Goal: Task Accomplishment & Management: Complete application form

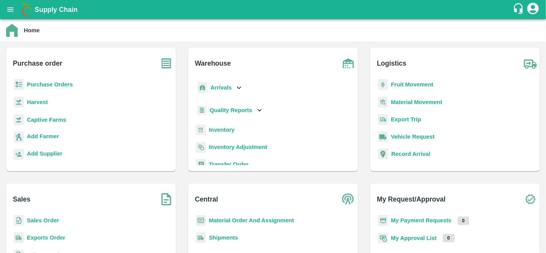
click at [53, 84] on b "Purchase Orders" at bounding box center [50, 84] width 46 height 6
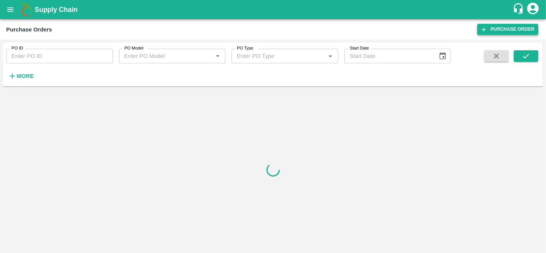
click at [506, 28] on link "Purchase Order" at bounding box center [507, 29] width 61 height 11
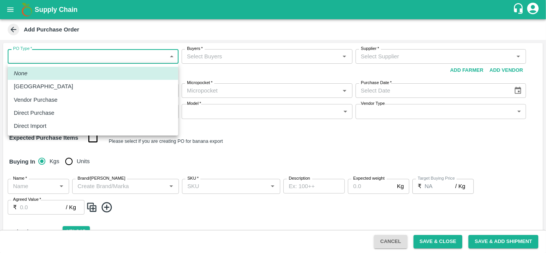
click at [106, 61] on body "Supply Chain Add Purchase Order PO Type   * ​ PO Type Buyers   * Buyers   * Sup…" at bounding box center [273, 126] width 546 height 253
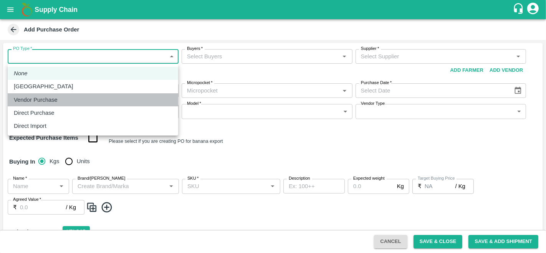
click at [33, 97] on p "Vendor Purchase" at bounding box center [36, 100] width 44 height 8
type input "2"
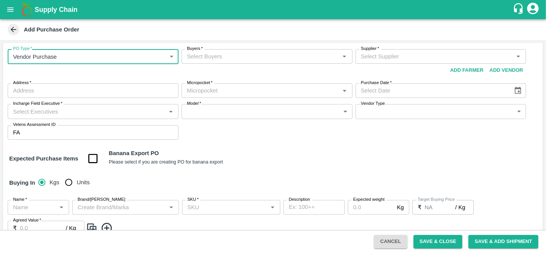
click at [235, 48] on div "PO Type   * Vendor Purchase 2 PO Type Buyers   * Buyers   * Supplier   * Suppli…" at bounding box center [273, 94] width 540 height 103
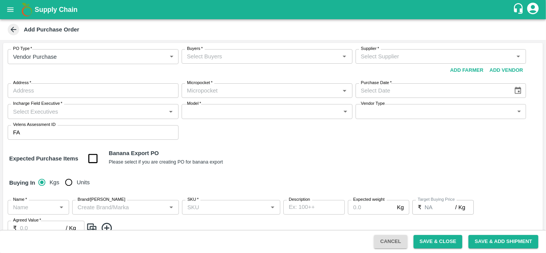
click at [230, 56] on input "Buyers   *" at bounding box center [261, 56] width 154 height 10
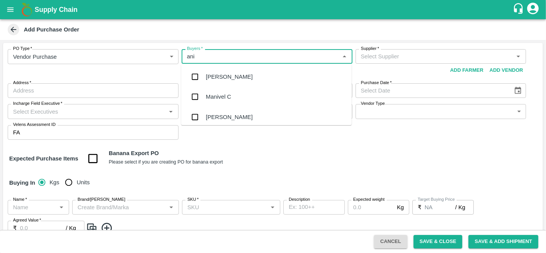
type input "anil"
click at [223, 88] on div "Banoth Anil" at bounding box center [266, 97] width 171 height 20
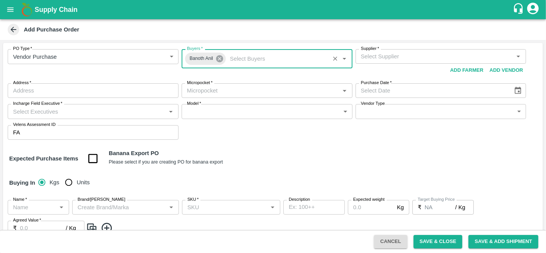
click at [219, 55] on icon at bounding box center [219, 58] width 7 height 7
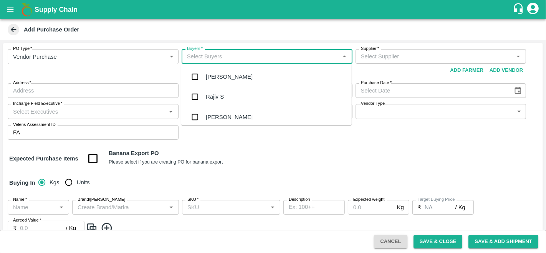
click at [219, 55] on input "Buyers   *" at bounding box center [261, 56] width 154 height 10
type input "anil"
click at [218, 71] on div "[PERSON_NAME]" at bounding box center [266, 77] width 171 height 20
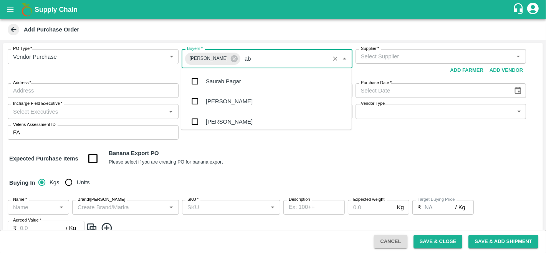
type input "abu"
click at [219, 84] on div "Abu Irshad M" at bounding box center [232, 81] width 53 height 8
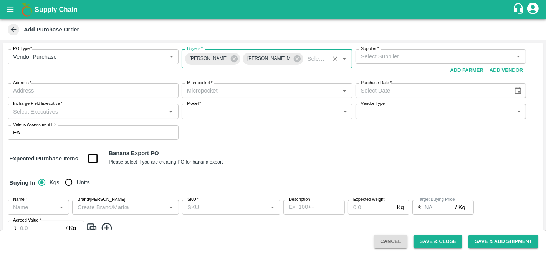
click at [394, 54] on input "Supplier   *" at bounding box center [435, 56] width 154 height 10
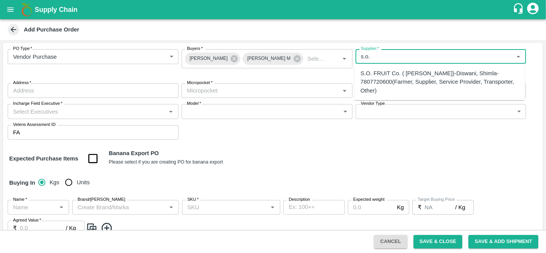
click at [382, 88] on div "S.O. FRUIT Co. ( Sardevan Singh)-Diswani, Shimla-7807720600(Farmer, Supplier, S…" at bounding box center [440, 82] width 158 height 26
type input "S.O. FRUIT Co. ( Sardevan Singh)-Diswani, Shimla-7807720600(Farmer, Supplier, S…"
type input "Diswani, Shimla, Chirgaon , Himachal Pradesh"
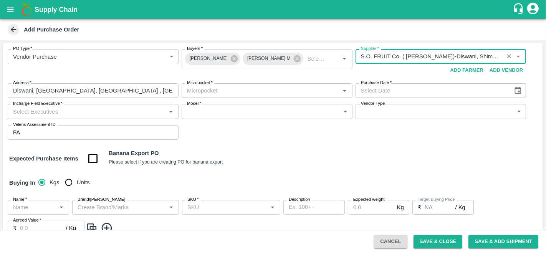
type input "S.O. FRUIT Co. ( Sardevan Singh)-Diswani, Shimla-7807720600(Farmer, Supplier, S…"
click at [259, 94] on input "Micropocket   *" at bounding box center [261, 91] width 154 height 10
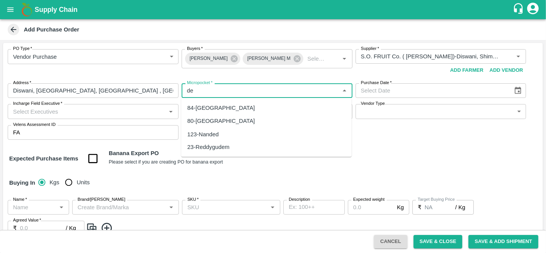
click at [207, 110] on div "84-[GEOGRAPHIC_DATA]" at bounding box center [221, 108] width 68 height 8
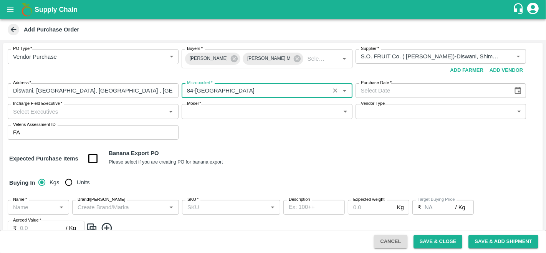
type input "84-[GEOGRAPHIC_DATA]"
click at [518, 93] on icon "Choose date" at bounding box center [518, 90] width 7 height 7
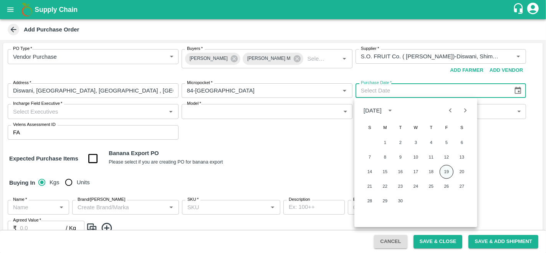
click at [446, 167] on button "19" at bounding box center [447, 172] width 14 height 14
type input "[DATE]"
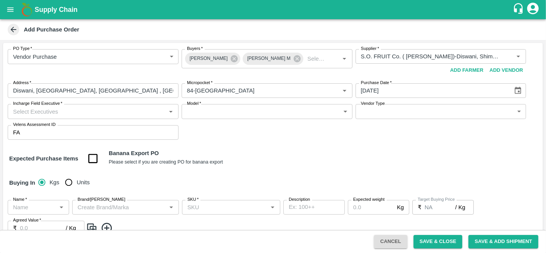
click at [305, 148] on div "PO Type   * Vendor Purchase 2 PO Type Buyers   * Anil Kumar Abu Irshad M Buyers…" at bounding box center [273, 167] width 540 height 248
click at [109, 110] on input "Incharge Field Executive   *" at bounding box center [87, 111] width 154 height 10
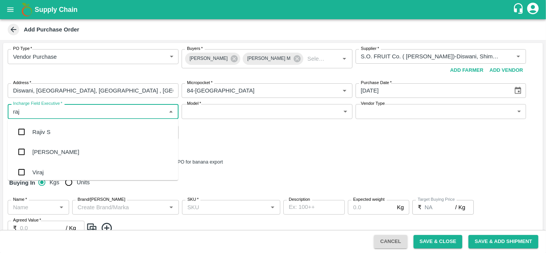
type input "raju"
click at [60, 154] on div "Raju KR" at bounding box center [93, 152] width 171 height 20
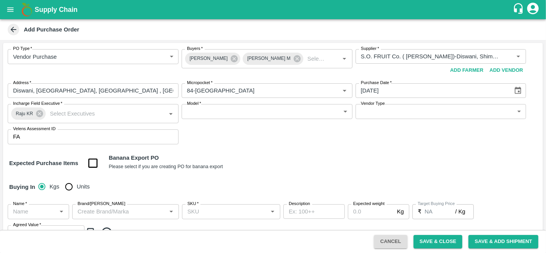
click at [214, 120] on div "Model   * ​ Model" at bounding box center [267, 113] width 171 height 19
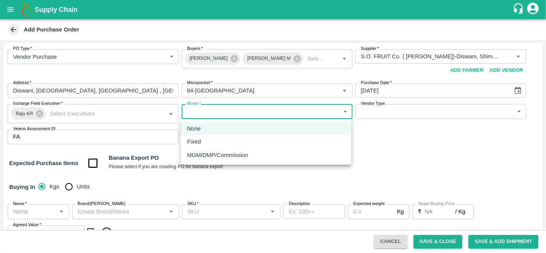
click at [220, 115] on body "Supply Chain Add Purchase Order PO Type   * Vendor Purchase 2 PO Type Buyers   …" at bounding box center [273, 126] width 546 height 253
click at [214, 153] on p "MGM/DMP/Commission" at bounding box center [217, 155] width 61 height 8
type input "Commision"
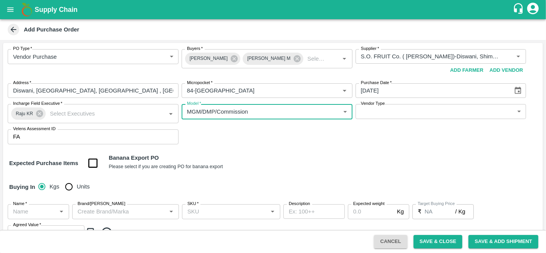
click at [420, 117] on body "Supply Chain Add Purchase Order PO Type   * Vendor Purchase 2 PO Type Buyers   …" at bounding box center [273, 126] width 546 height 253
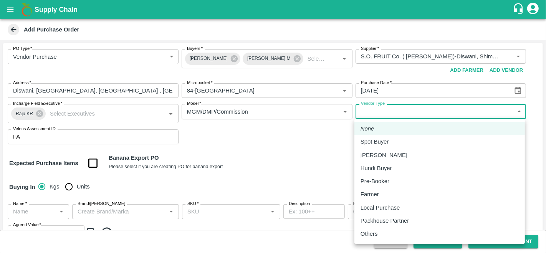
click at [394, 208] on p "Local Purchase" at bounding box center [380, 208] width 39 height 8
type input "LOCAL_PURCHASE"
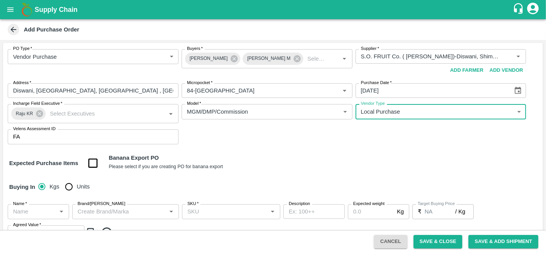
click at [63, 189] on input "Units" at bounding box center [68, 186] width 15 height 15
radio input "true"
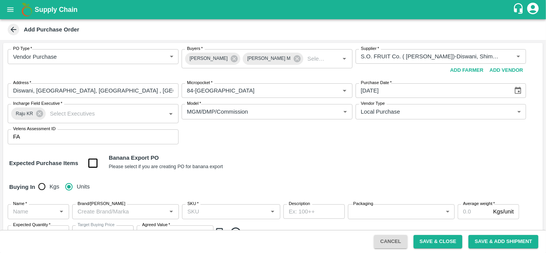
click at [29, 210] on input "Name   *" at bounding box center [32, 212] width 44 height 10
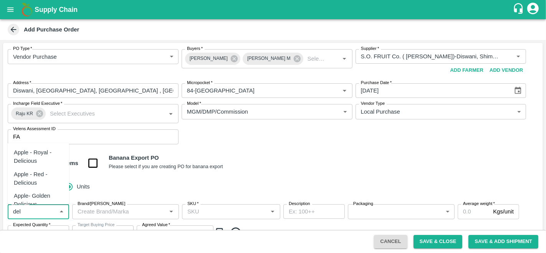
click at [33, 158] on div "Apple - Royal - Delicious" at bounding box center [38, 156] width 49 height 17
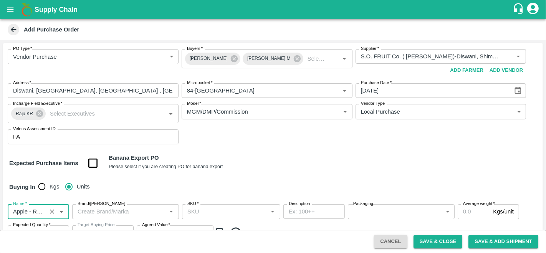
type input "Apple - Royal - Delicious"
click at [93, 213] on input "Brand/Marka" at bounding box center [119, 212] width 89 height 10
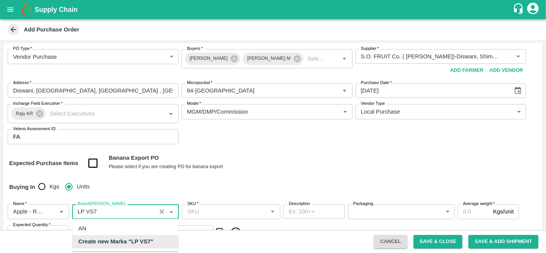
click at [114, 239] on b "Create new Marka "LP VS7"" at bounding box center [115, 242] width 75 height 8
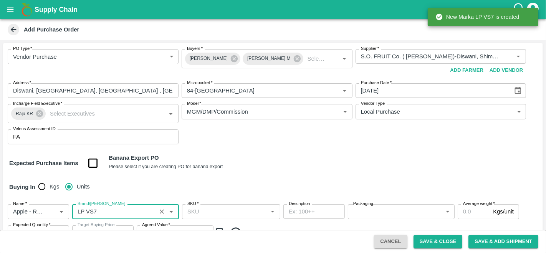
type input "LP VS7"
click at [205, 207] on input "SKU   *" at bounding box center [224, 212] width 81 height 10
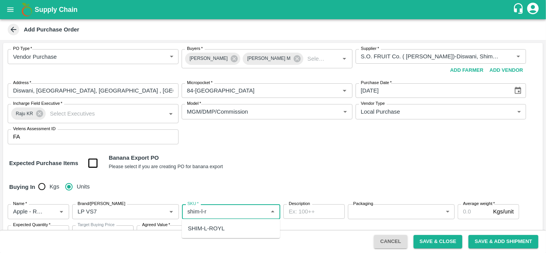
click at [210, 230] on div "SHIM-L-ROYL" at bounding box center [206, 228] width 37 height 8
type input "SHIM-L-ROYL"
click at [358, 210] on body "Supply Chain Add Purchase Order PO Type   * Vendor Purchase 2 PO Type Buyers   …" at bounding box center [273, 126] width 546 height 253
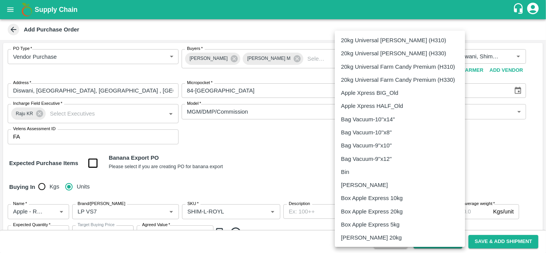
scroll to position [474, 0]
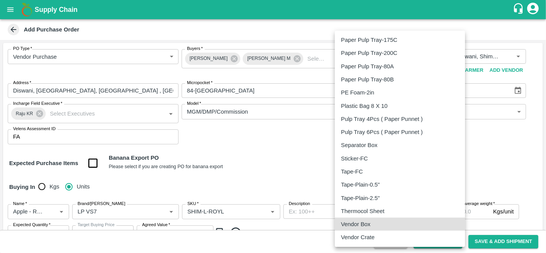
type input "276"
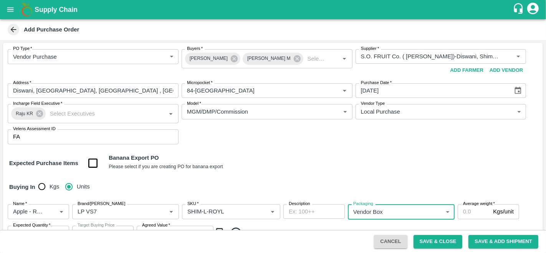
click at [468, 214] on input "Average weight   *" at bounding box center [474, 211] width 32 height 15
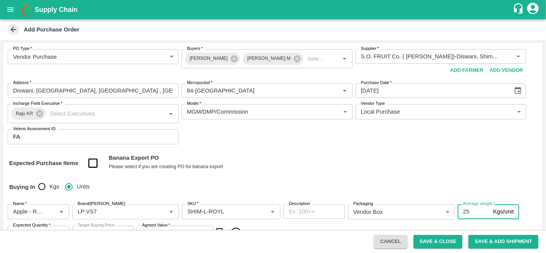
type input "25"
click at [421, 157] on div "Expected Purchase Items Banana Export PO Please select if you are creating PO f…" at bounding box center [273, 164] width 528 height 20
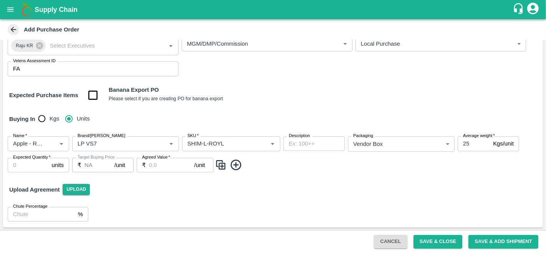
click at [25, 164] on input "Expected Quantity   *" at bounding box center [28, 165] width 41 height 15
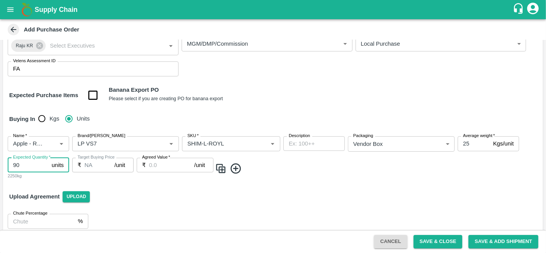
type input "90"
click at [163, 172] on div "Agreed Value   * ₹ /unit Agreed Value" at bounding box center [175, 169] width 77 height 22
click at [161, 171] on input "Agreed Value   *" at bounding box center [171, 165] width 45 height 15
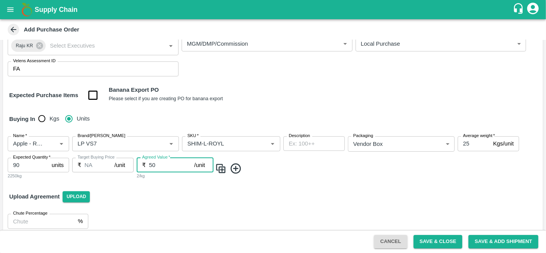
type input "5"
type input "2000"
click at [225, 168] on img at bounding box center [221, 168] width 12 height 13
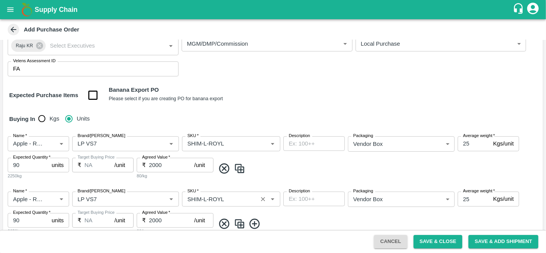
click at [205, 199] on input "SKU   *" at bounding box center [219, 199] width 71 height 10
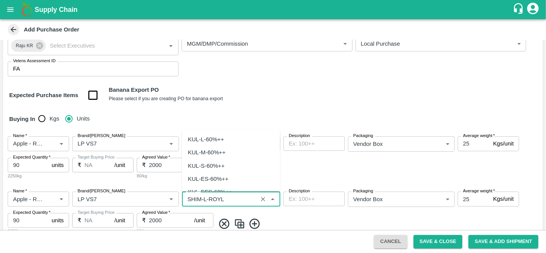
click at [205, 199] on input "SKU   *" at bounding box center [219, 199] width 71 height 10
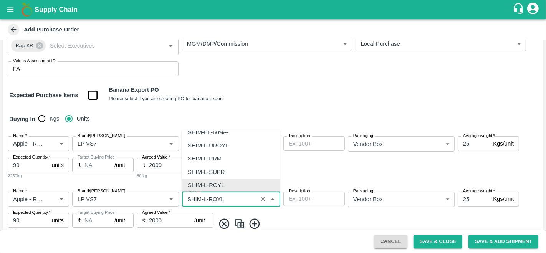
click at [205, 199] on input "SKU   *" at bounding box center [219, 199] width 71 height 10
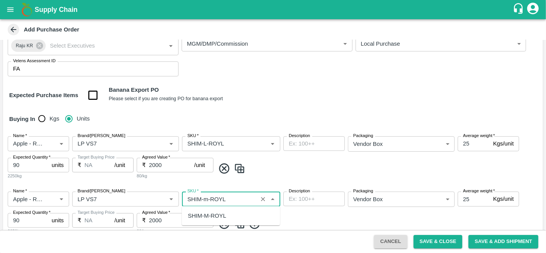
click at [213, 222] on div "SHIM-M-ROYL" at bounding box center [231, 215] width 98 height 13
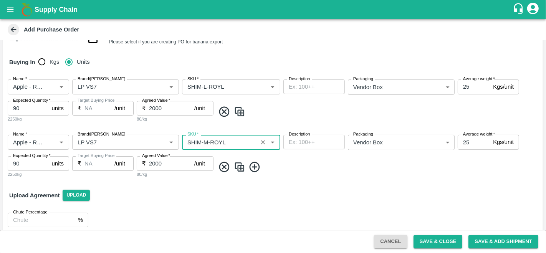
scroll to position [131, 0]
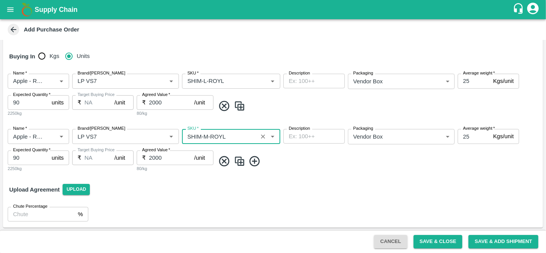
type input "SHIM-M-ROYL"
click at [240, 162] on img at bounding box center [240, 161] width 12 height 13
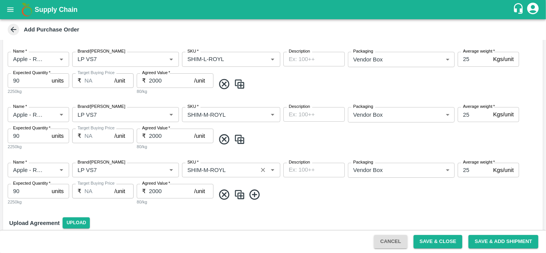
scroll to position [153, 0]
click at [207, 170] on input "SKU   *" at bounding box center [219, 170] width 71 height 10
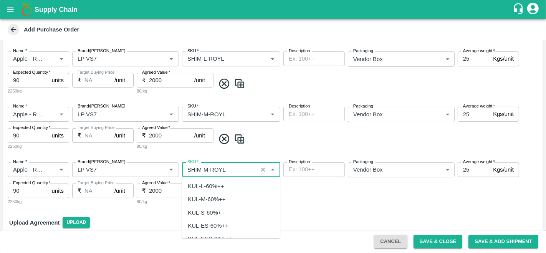
scroll to position [2220, 0]
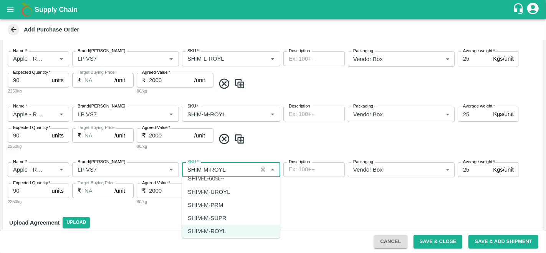
click at [208, 167] on input "SKU   *" at bounding box center [219, 170] width 71 height 10
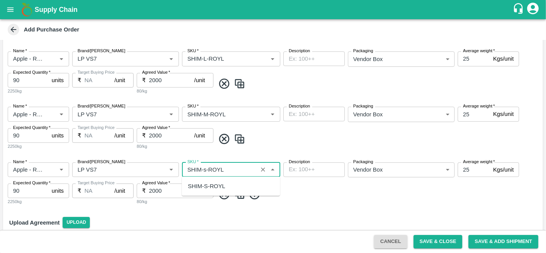
click at [204, 185] on div "SHIM-S-ROYL" at bounding box center [206, 186] width 37 height 8
type input "SHIM-S-ROYL"
click at [240, 190] on img at bounding box center [240, 194] width 12 height 13
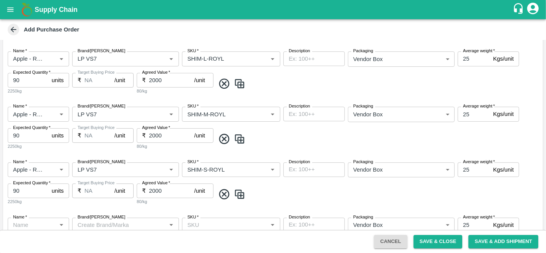
type input "Apple - Royal - Delicious"
type input "LP VS7"
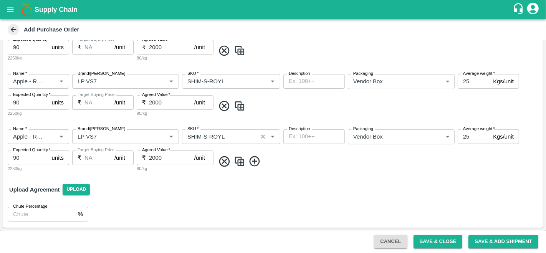
click at [207, 135] on input "SKU   *" at bounding box center [219, 137] width 71 height 10
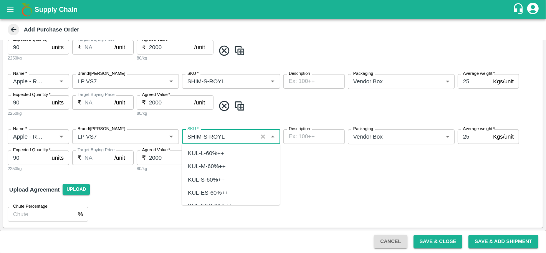
scroll to position [2338, 0]
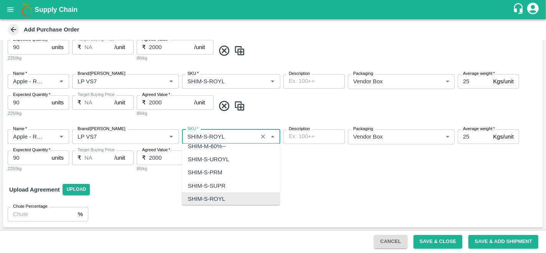
click at [207, 135] on input "SKU   *" at bounding box center [219, 137] width 71 height 10
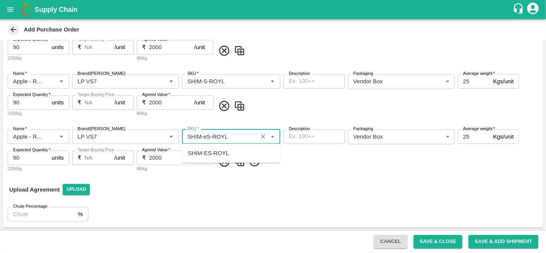
scroll to position [0, 0]
click at [229, 153] on div "SHIM-ES-ROYL" at bounding box center [231, 153] width 98 height 13
type input "SHIM-ES-ROYL"
click at [241, 164] on img at bounding box center [240, 161] width 12 height 13
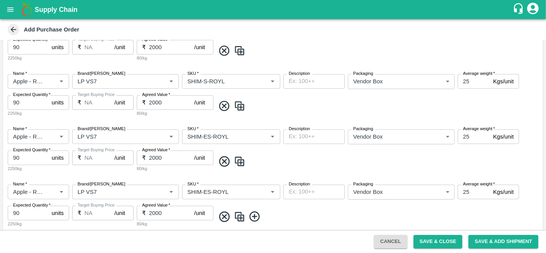
scroll to position [294, 0]
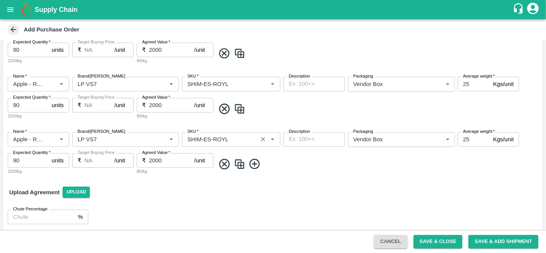
click at [207, 133] on div "SKU   *" at bounding box center [231, 139] width 98 height 15
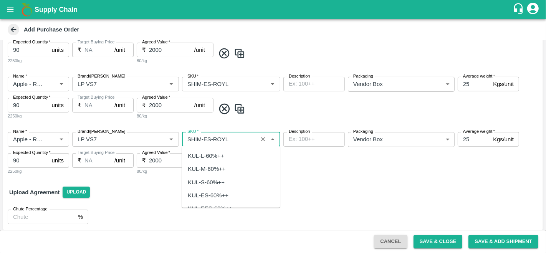
click at [207, 133] on div "SKU   *" at bounding box center [231, 139] width 98 height 15
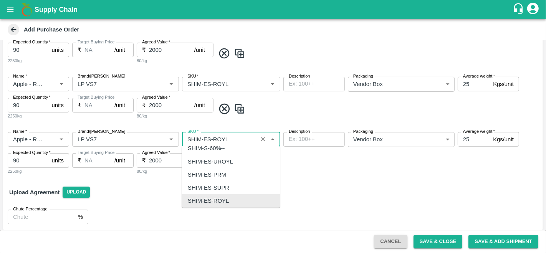
click at [205, 140] on input "SKU   *" at bounding box center [219, 139] width 71 height 10
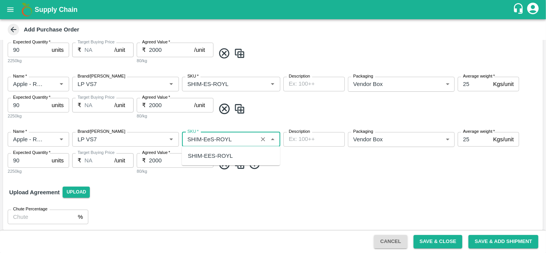
scroll to position [0, 0]
click at [215, 153] on div "SHIM-EES-ROYL" at bounding box center [210, 156] width 45 height 8
type input "SHIM-EES-ROYL"
click at [237, 163] on img at bounding box center [240, 164] width 12 height 13
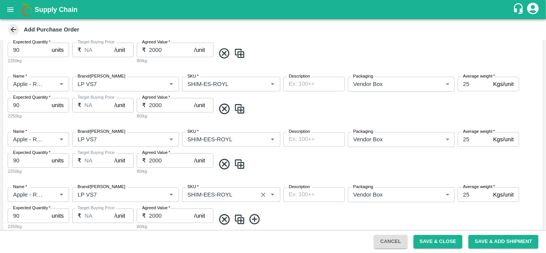
click at [212, 193] on input "SKU   *" at bounding box center [219, 195] width 71 height 10
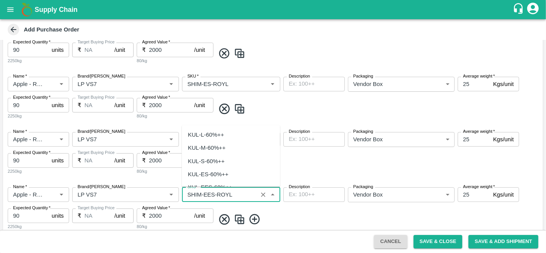
click at [212, 193] on input "SKU   *" at bounding box center [219, 195] width 71 height 10
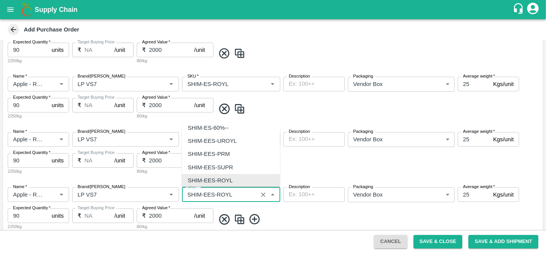
click at [215, 193] on input "SKU   *" at bounding box center [219, 195] width 71 height 10
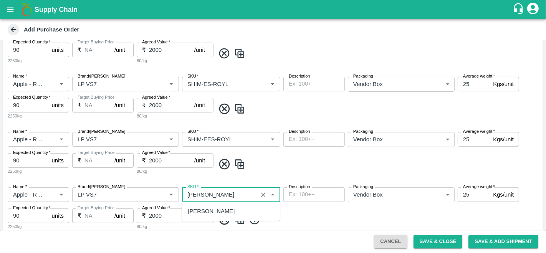
click at [226, 206] on div "SHIM-PITTO-ROYL" at bounding box center [231, 211] width 98 height 13
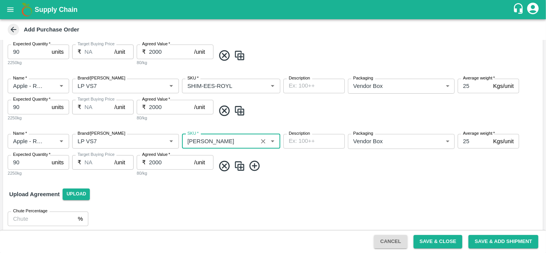
type input "SHIM-PITTO-ROYL"
click at [242, 164] on img at bounding box center [240, 166] width 12 height 13
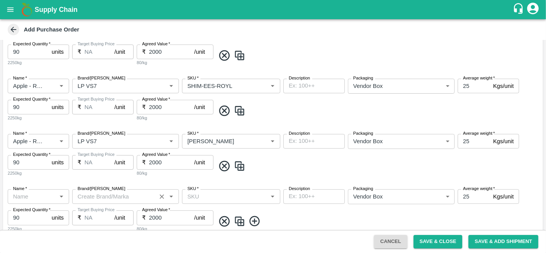
type input "Apple - Royal - Delicious"
type input "LP VS7"
click at [222, 196] on input "SKU   *" at bounding box center [219, 197] width 71 height 10
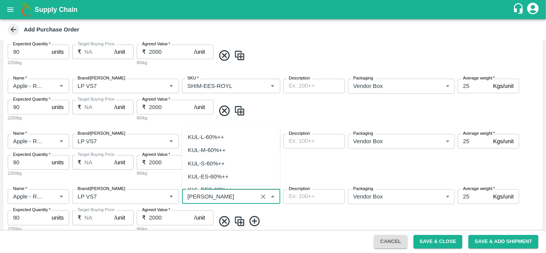
click at [218, 197] on input "SKU   *" at bounding box center [219, 197] width 71 height 10
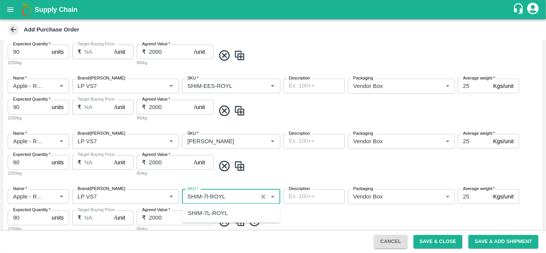
click at [222, 212] on div "SHIM-7L-ROYL" at bounding box center [208, 213] width 40 height 8
type input "SHIM-7L-ROYL"
click at [303, 212] on div "Name   * Name   * Brand/Marka Brand/Marka SKU   * SKU   * Description x Descrip…" at bounding box center [273, 210] width 540 height 55
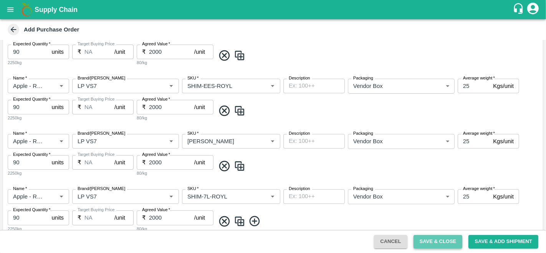
click at [436, 243] on button "Save & Close" at bounding box center [438, 241] width 49 height 13
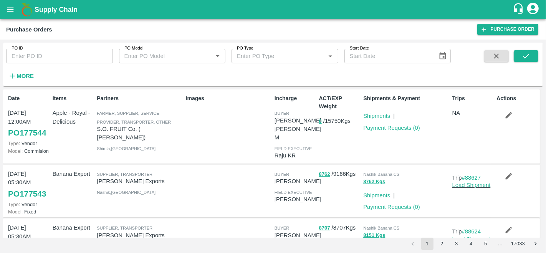
click at [23, 78] on strong "More" at bounding box center [25, 76] width 17 height 6
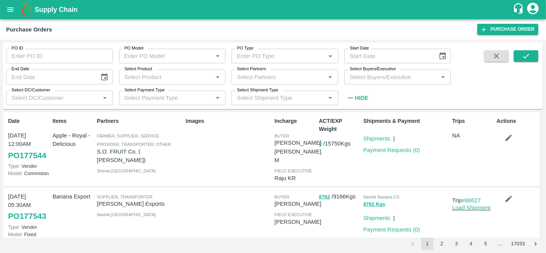
click at [173, 80] on input "Select Product" at bounding box center [165, 77] width 89 height 10
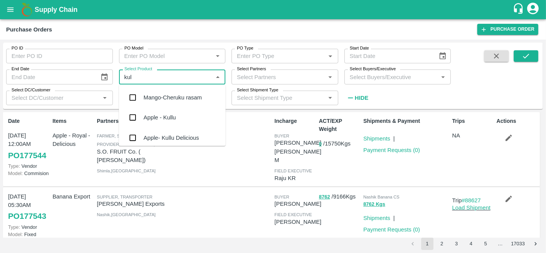
type input "kull"
click at [178, 113] on div "Apple- Kullu Delicious" at bounding box center [171, 117] width 55 height 8
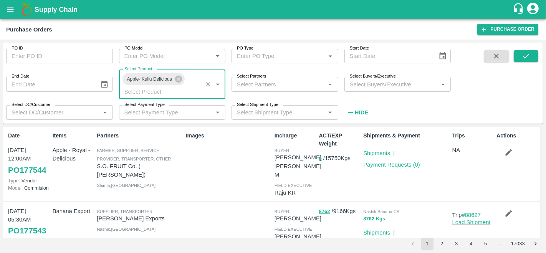
click at [389, 83] on input "Select Buyers/Executive" at bounding box center [391, 84] width 89 height 10
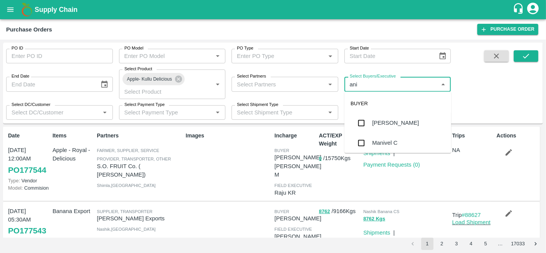
type input "anil"
click at [372, 114] on div "[PERSON_NAME]" at bounding box center [398, 123] width 107 height 20
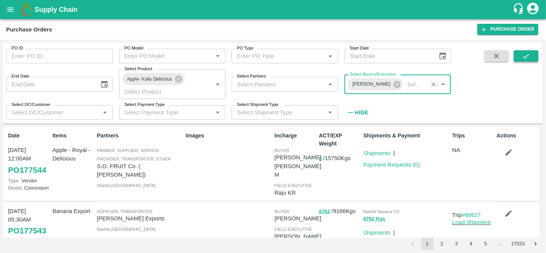
click at [531, 54] on button "submit" at bounding box center [526, 56] width 25 height 12
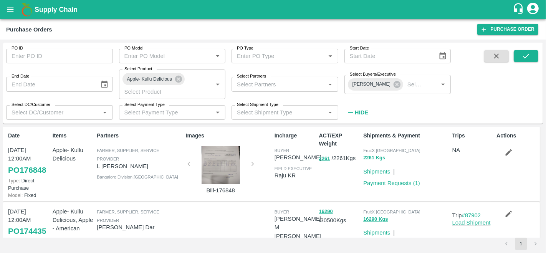
click at [191, 199] on div "Images Bill-176848" at bounding box center [227, 164] width 89 height 71
click at [515, 22] on div "Purchase Orders Purchase Order" at bounding box center [273, 29] width 546 height 20
click at [510, 30] on link "Purchase Order" at bounding box center [507, 29] width 61 height 11
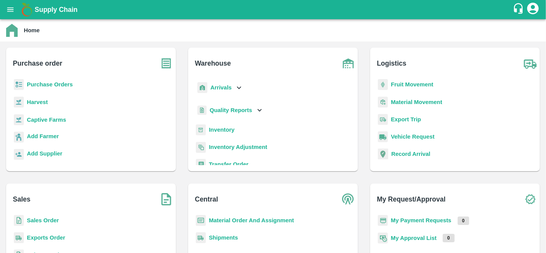
click at [54, 83] on b "Purchase Orders" at bounding box center [50, 84] width 46 height 6
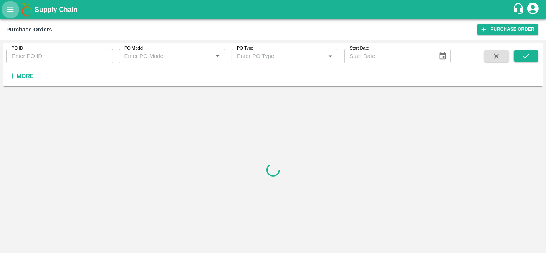
click at [15, 8] on button "open drawer" at bounding box center [11, 10] width 18 height 18
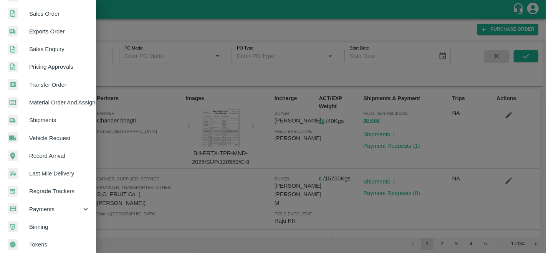
scroll to position [184, 0]
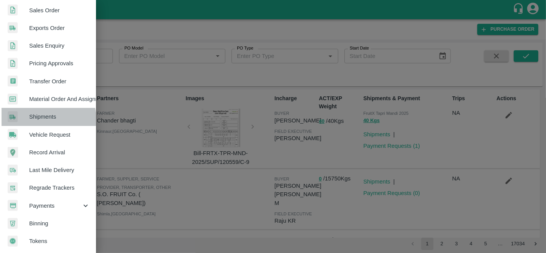
click at [46, 116] on span "Shipments" at bounding box center [59, 117] width 61 height 8
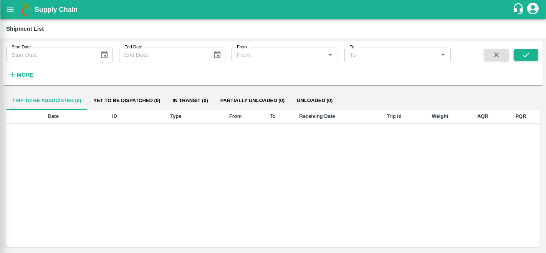
scroll to position [181, 0]
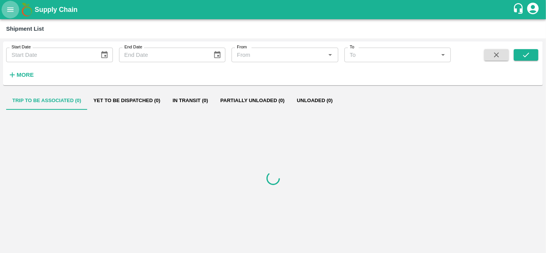
click at [12, 11] on icon "open drawer" at bounding box center [10, 9] width 8 height 8
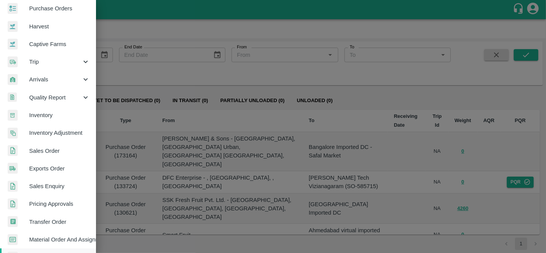
scroll to position [45, 0]
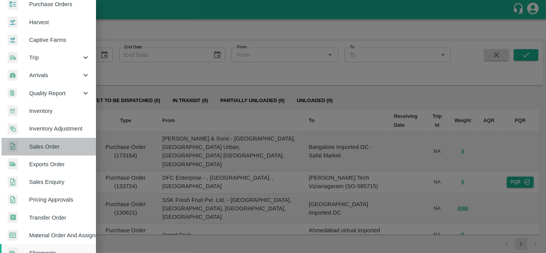
click at [48, 152] on link "Sales Order" at bounding box center [48, 147] width 96 height 18
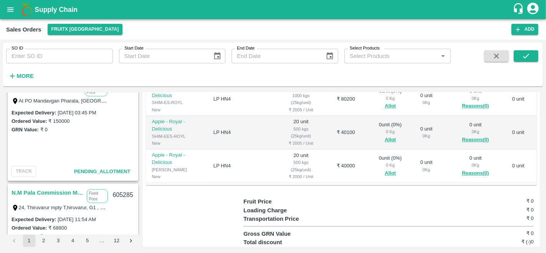
scroll to position [231, 0]
click at [9, 4] on button "open drawer" at bounding box center [11, 10] width 18 height 18
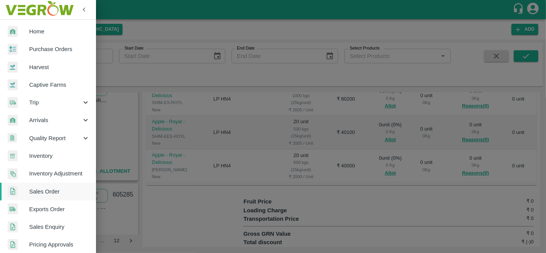
click at [54, 56] on link "Purchase Orders" at bounding box center [48, 49] width 96 height 18
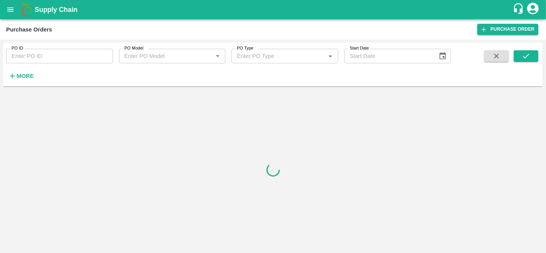
click at [27, 73] on strong "More" at bounding box center [25, 76] width 17 height 6
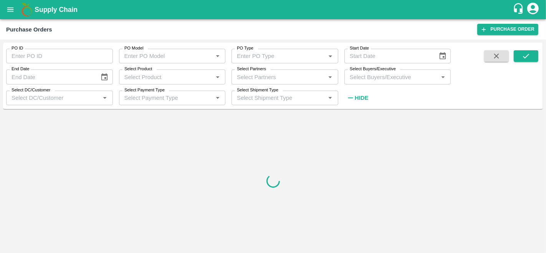
click at [161, 81] on input "Select Product" at bounding box center [165, 77] width 89 height 10
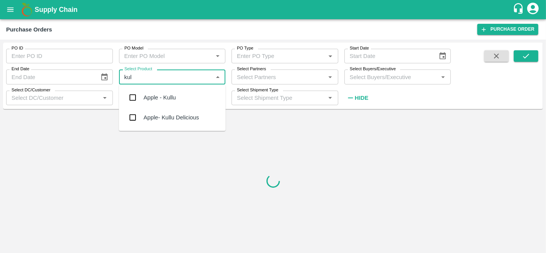
type input "kull"
click at [170, 117] on div "Apple- Kullu Delicious" at bounding box center [171, 117] width 55 height 8
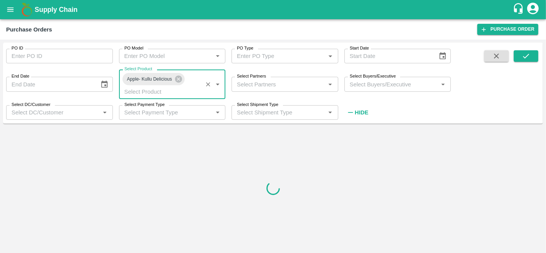
click at [531, 62] on span at bounding box center [526, 84] width 25 height 69
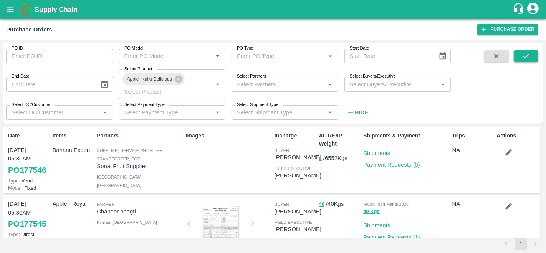
click at [527, 59] on icon "submit" at bounding box center [526, 56] width 8 height 8
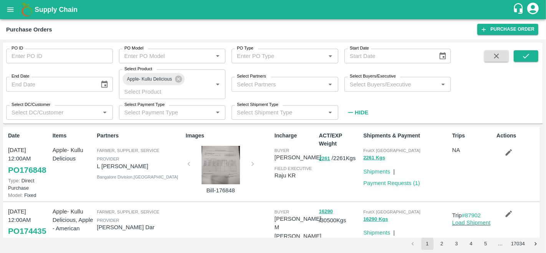
click at [8, 15] on button "open drawer" at bounding box center [11, 10] width 18 height 18
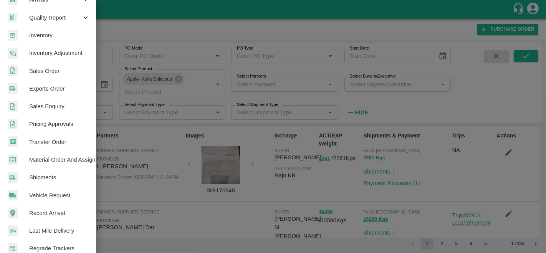
scroll to position [121, 0]
click at [51, 160] on span "Material Order And Assignment" at bounding box center [59, 159] width 61 height 8
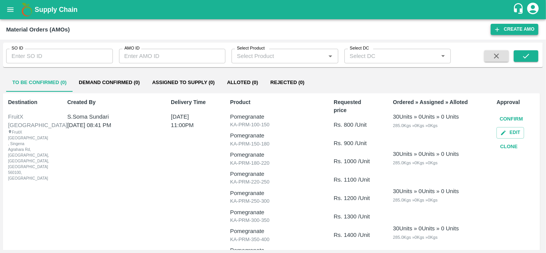
click at [508, 28] on button "Create AMO" at bounding box center [515, 29] width 48 height 11
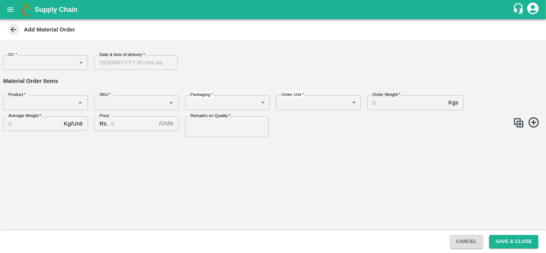
click at [28, 56] on body "Supply Chain Add Material Order DC   * ​ DC Date & time of delivery   * Date & …" at bounding box center [273, 126] width 546 height 253
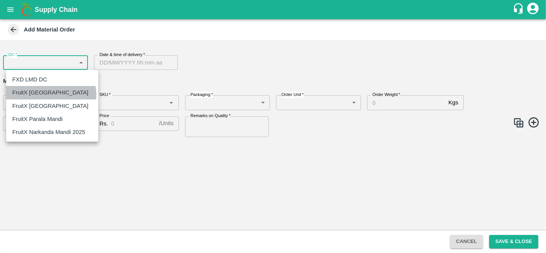
click at [49, 95] on p "FruitX [GEOGRAPHIC_DATA]" at bounding box center [50, 92] width 76 height 8
type input "147"
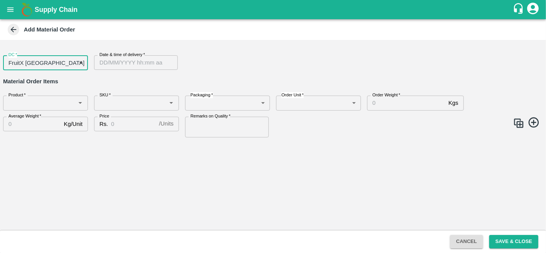
type input "DD/MM/YYYY hh:mm aa"
click at [162, 65] on input "DD/MM/YYYY hh:mm aa" at bounding box center [133, 62] width 78 height 15
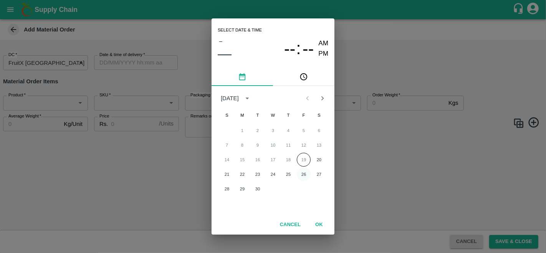
click at [303, 175] on button "26" at bounding box center [304, 174] width 14 height 14
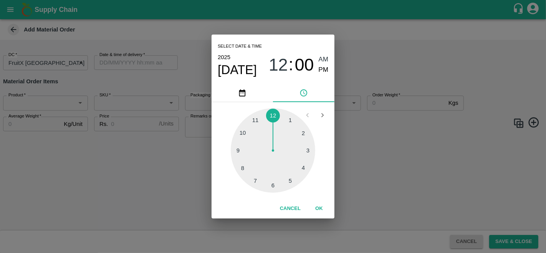
type input "26/09/2025 12:00 AM"
click at [173, 171] on div "Select date & time 2025 Sep 26 12 : 00 AM PM 1 2 3 4 5 6 7 8 9 10 11 12 Cancel …" at bounding box center [273, 126] width 546 height 253
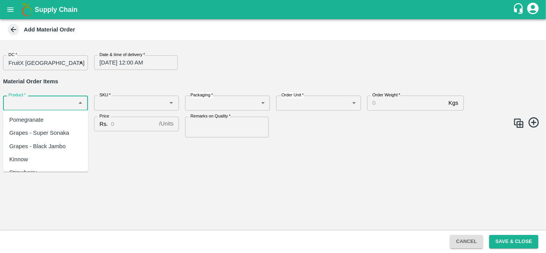
click at [29, 105] on input "Product   *" at bounding box center [39, 103] width 68 height 10
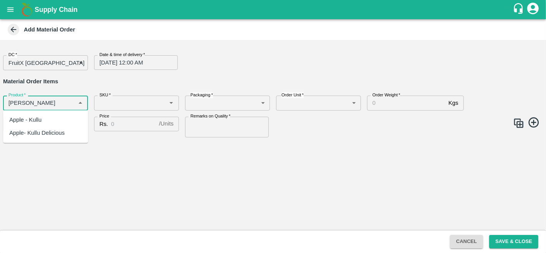
click at [39, 132] on div "Apple- Kullu Delicious" at bounding box center [36, 133] width 55 height 8
type input "Apple- Kullu Delicious"
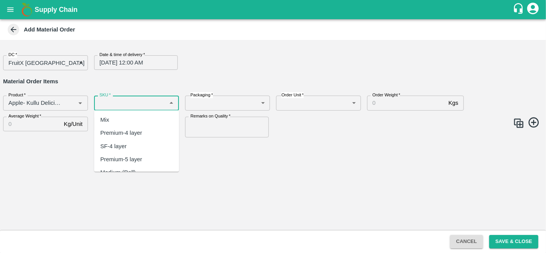
click at [112, 104] on input "SKU   *" at bounding box center [130, 103] width 68 height 10
click at [127, 128] on div "Premium-4 layer" at bounding box center [136, 133] width 85 height 13
type input "Premium-4 layer"
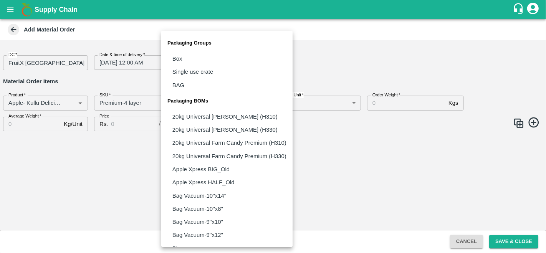
click at [212, 99] on body "Supply Chain Add Material Order DC   * FruitX Bangalore 147 DC Date & time of d…" at bounding box center [273, 126] width 546 height 253
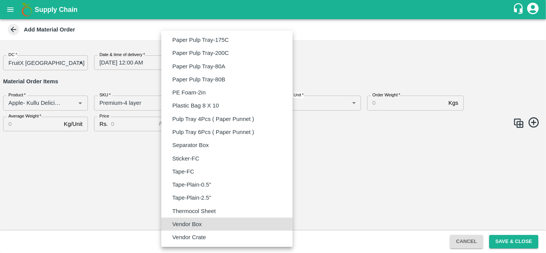
type input "BOM/276"
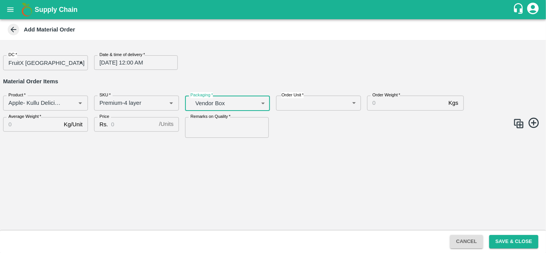
click at [320, 104] on body "Supply Chain Add Material Order DC   * FruitX Bangalore 147 DC Date & time of d…" at bounding box center [273, 126] width 546 height 253
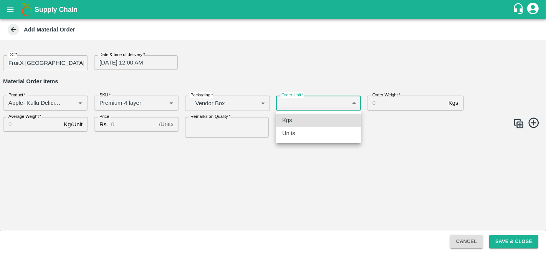
click at [307, 138] on li "Units" at bounding box center [318, 133] width 85 height 13
type input "2"
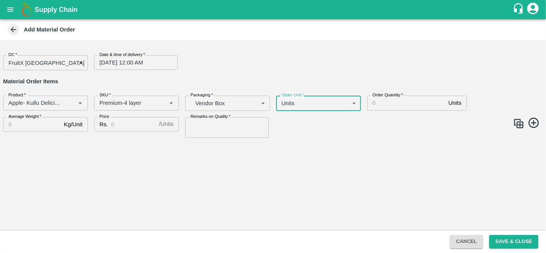
click at [409, 109] on input "Order Quantity   *" at bounding box center [406, 103] width 78 height 15
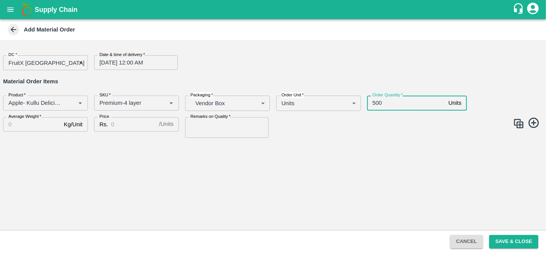
type input "500"
click at [25, 127] on input "Average Weight   *" at bounding box center [32, 124] width 58 height 15
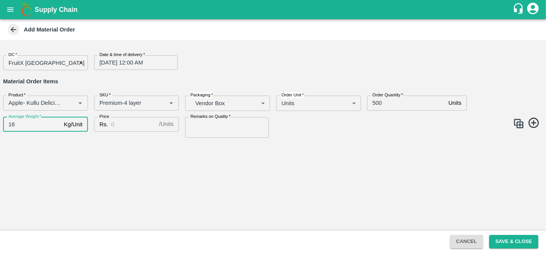
type input "16"
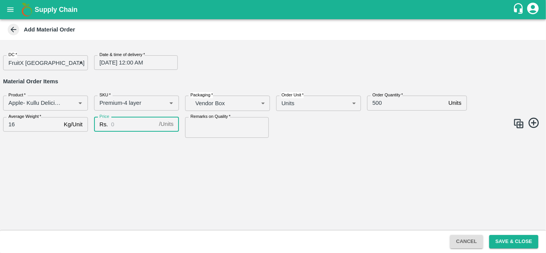
click at [128, 126] on input "Price" at bounding box center [133, 124] width 45 height 15
type input "1400"
click at [205, 121] on input "Remarks on Quality   *" at bounding box center [227, 127] width 84 height 21
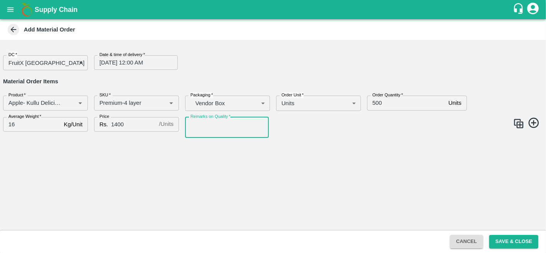
type input "GOOD QUALITY"
click at [519, 126] on img at bounding box center [519, 124] width 12 height 12
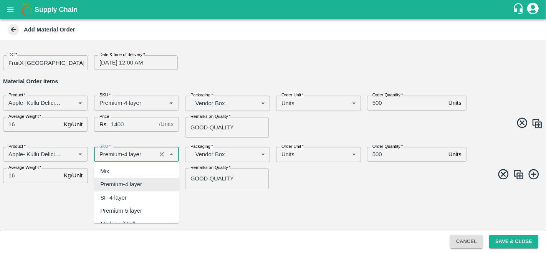
click at [128, 155] on input "SKU   *" at bounding box center [125, 154] width 58 height 10
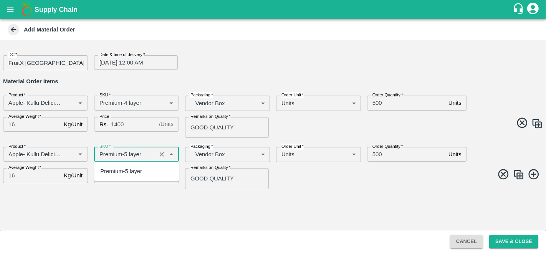
click at [143, 171] on div "Premium-5 layer" at bounding box center [136, 171] width 85 height 13
type input "Premium-5 layer"
click at [498, 238] on button "Save & Close" at bounding box center [513, 241] width 49 height 13
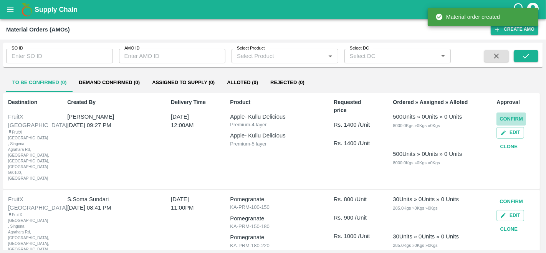
click at [512, 119] on button "Confirm" at bounding box center [512, 119] width 30 height 13
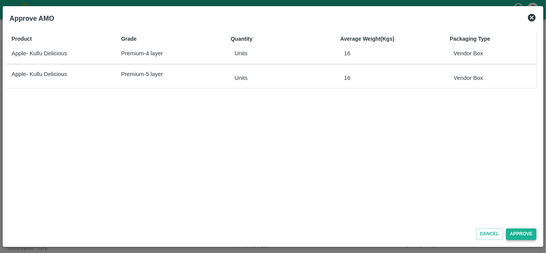
click at [515, 234] on button "Approve" at bounding box center [521, 234] width 30 height 11
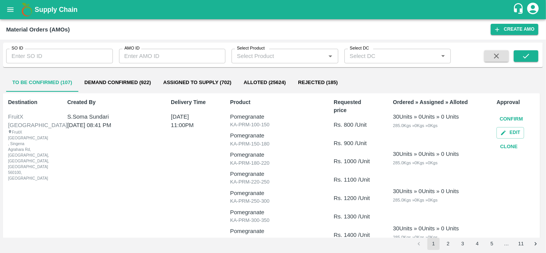
click at [108, 83] on button "Demand Confirmed (922)" at bounding box center [117, 82] width 79 height 18
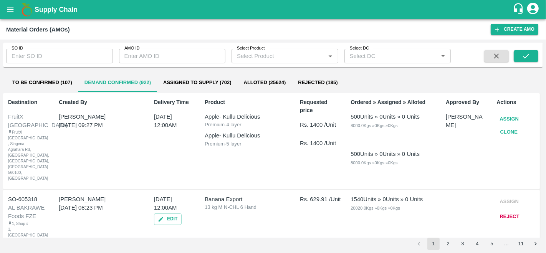
click at [505, 120] on button "Assign" at bounding box center [509, 119] width 25 height 13
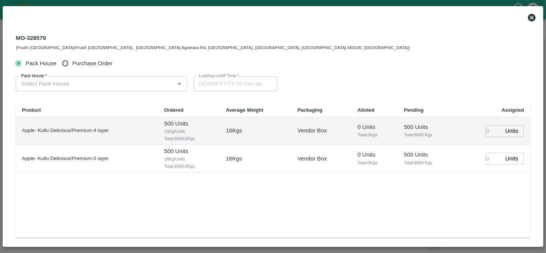
type input "26/09/2025 12:00 AM"
click at [76, 61] on span "Purchase Order" at bounding box center [92, 63] width 40 height 8
click at [73, 61] on input "Purchase Order" at bounding box center [65, 63] width 14 height 14
radio input "true"
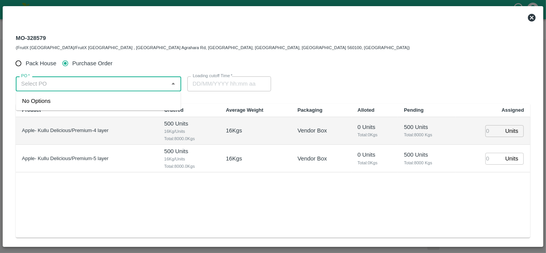
click at [65, 80] on input "PO   *" at bounding box center [92, 84] width 148 height 10
type input "176848"
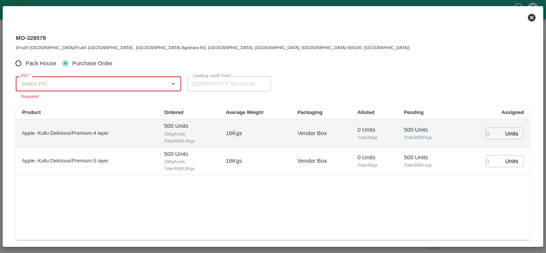
click at [93, 81] on input "PO   *" at bounding box center [92, 84] width 148 height 10
type input "176848"
click at [136, 101] on div "PO-177548(Amir Ayoub Dar-8825051433)" at bounding box center [98, 100] width 165 height 13
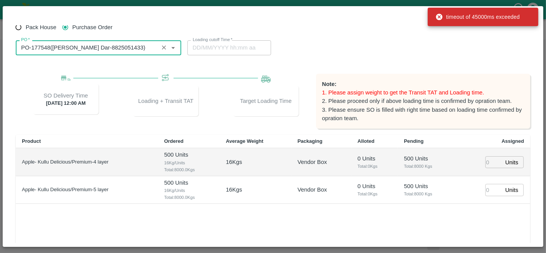
scroll to position [41, 0]
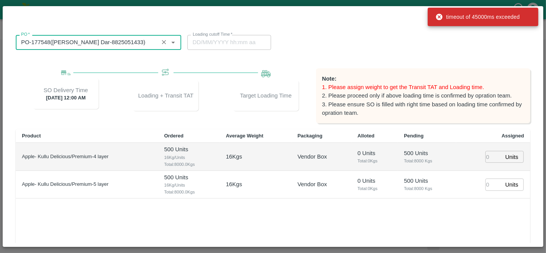
type input "PO-177548(Amir Ayoub Dar-8825051433)"
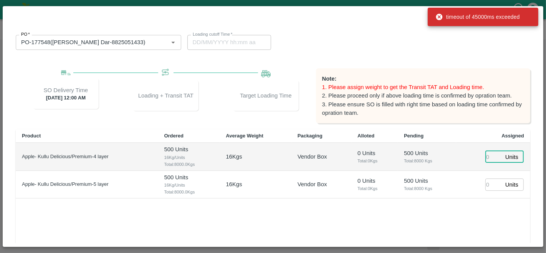
click at [493, 156] on input "number" at bounding box center [494, 157] width 17 height 12
type input "90"
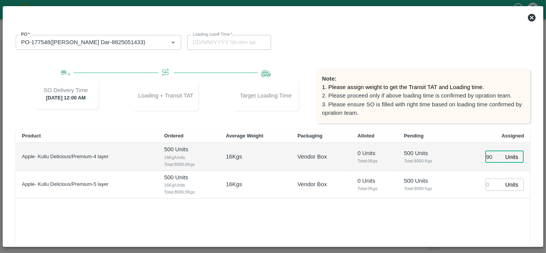
type input "21/09/2025 06:06 PM"
type input "900"
type input "21/09/2025 04:06 PM"
type input "900"
click at [488, 188] on input "number" at bounding box center [494, 185] width 17 height 12
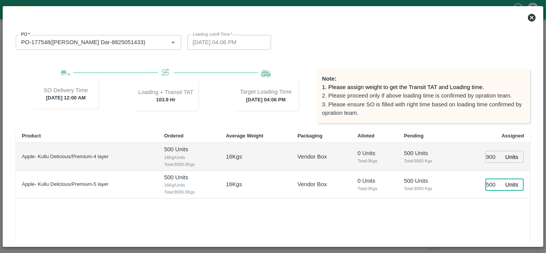
type input "500"
type input "21/09/2025 03:06 PM"
click at [483, 205] on div "Product Ordered Average Weight Packaging Alloted Pending Assigned Apple- Kullu …" at bounding box center [273, 196] width 515 height 134
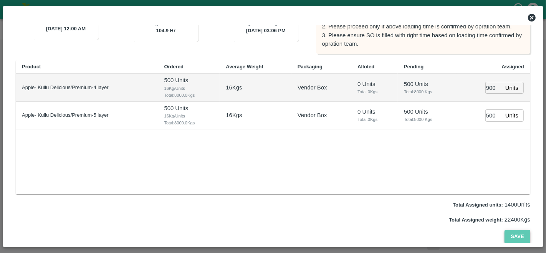
click at [512, 235] on button "Save" at bounding box center [517, 236] width 25 height 13
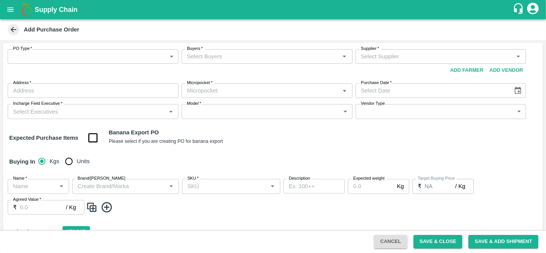
click at [96, 52] on body "Supply Chain Add Purchase Order PO Type   * ​ PO Type Buyers   * Buyers   * Sup…" at bounding box center [273, 126] width 546 height 253
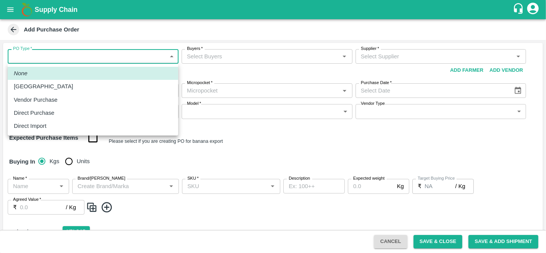
click at [45, 103] on p "Vendor Purchase" at bounding box center [36, 100] width 44 height 8
type input "2"
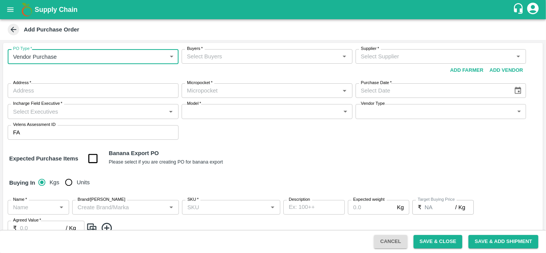
click at [241, 62] on div "Buyers   *" at bounding box center [267, 56] width 171 height 15
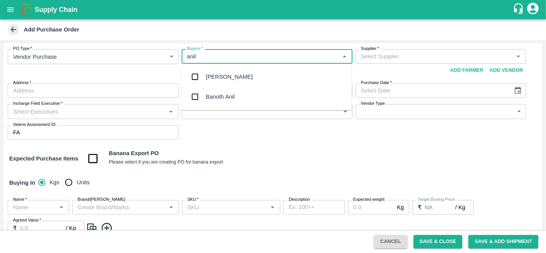
type input "anil"
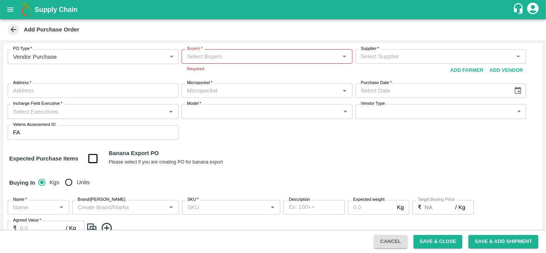
click at [330, 112] on body "Supply Chain Add Purchase Order PO Type   * Vendor Purchase 2 PO Type Buyers   …" at bounding box center [273, 126] width 546 height 253
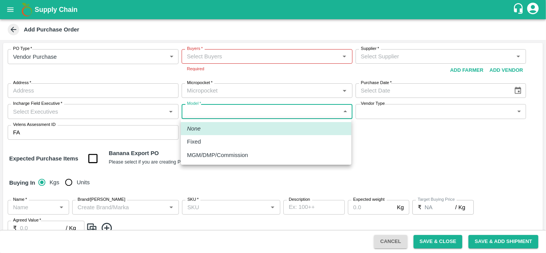
click at [300, 61] on div at bounding box center [273, 126] width 546 height 253
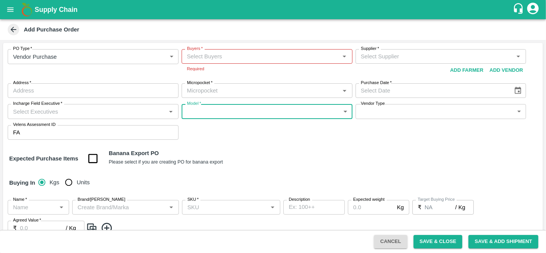
click at [297, 58] on input "Buyers   *" at bounding box center [261, 56] width 154 height 10
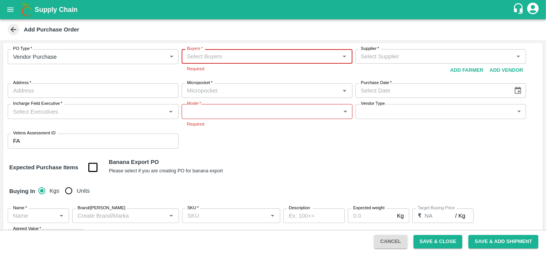
click at [297, 58] on input "Buyers   *" at bounding box center [261, 56] width 154 height 10
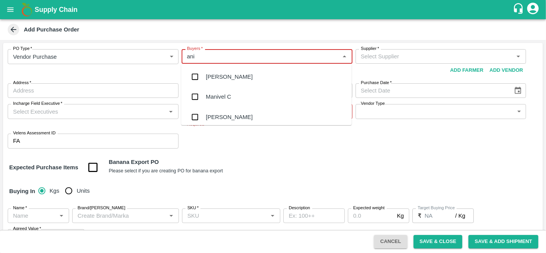
type input "anil"
click at [244, 81] on div "[PERSON_NAME]" at bounding box center [266, 77] width 171 height 20
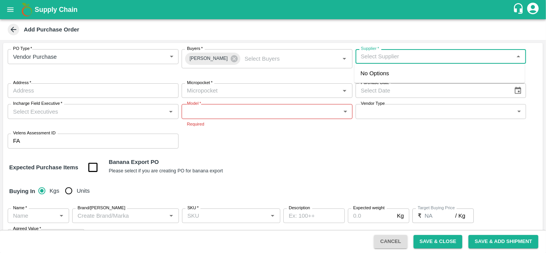
click at [401, 55] on input "Supplier   *" at bounding box center [435, 56] width 154 height 10
click at [360, 56] on input "Supplier   *" at bounding box center [435, 56] width 154 height 10
type input "akeel ayub"
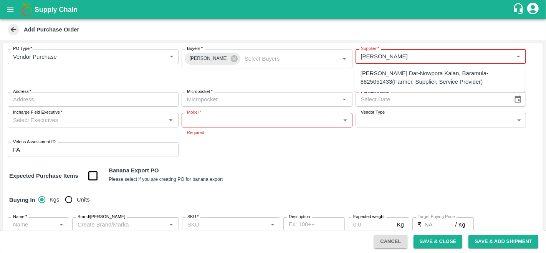
click at [398, 79] on div "Amir Ayoub Dar-Nowpora Kalan, Baramula-8825051433(Farmer, Supplier, Service Pro…" at bounding box center [440, 77] width 158 height 17
type input "Amir Ayoub Dar-Nowpora Kalan, Baramula-8825051433(Farmer, Supplier, Service Pro…"
type input "Nowpora Kalan, [GEOGRAPHIC_DATA], [GEOGRAPHIC_DATA], [GEOGRAPHIC_DATA]"
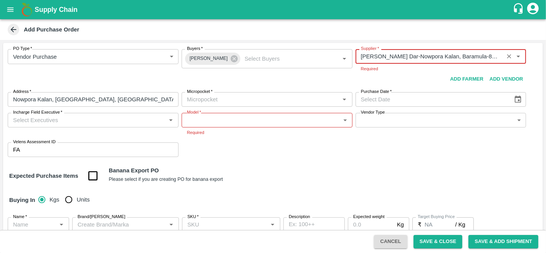
type input "Amir Ayoub Dar-Nowpora Kalan, Baramula-8825051433(Farmer, Supplier, Service Pro…"
click at [516, 98] on button "Choose date" at bounding box center [518, 99] width 15 height 15
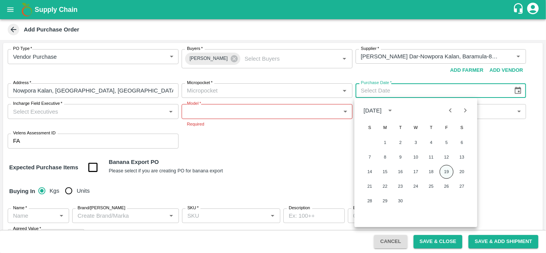
click at [446, 169] on button "19" at bounding box center [447, 172] width 14 height 14
type input "19/09/2025"
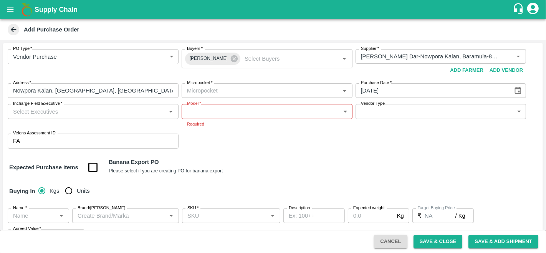
click at [300, 162] on div "Expected Purchase Items Banana Export PO Please select if you are creating PO f…" at bounding box center [273, 168] width 528 height 20
click at [217, 84] on div "Micropocket   *" at bounding box center [267, 90] width 171 height 15
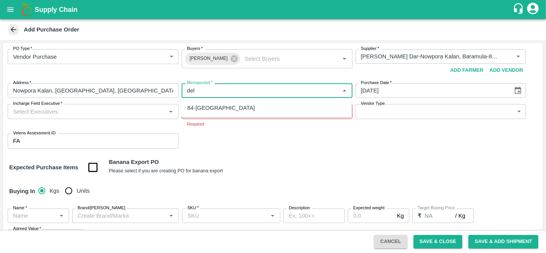
click at [212, 106] on div "84-Delhi" at bounding box center [266, 107] width 171 height 13
type input "84-Delhi"
click at [58, 114] on input "Incharge Field Executive   *" at bounding box center [87, 111] width 154 height 10
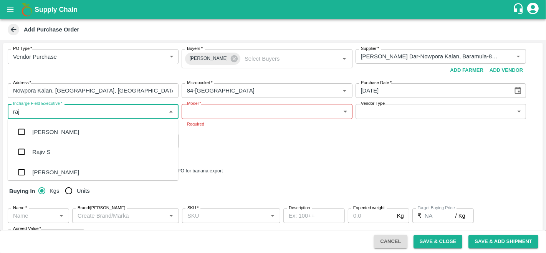
type input "raju"
click at [55, 149] on div "Raju KR" at bounding box center [93, 152] width 171 height 20
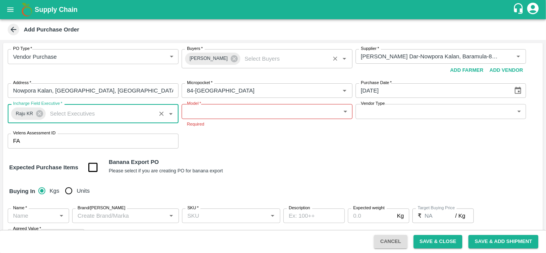
click at [257, 63] on input "Buyers   *" at bounding box center [285, 59] width 86 height 10
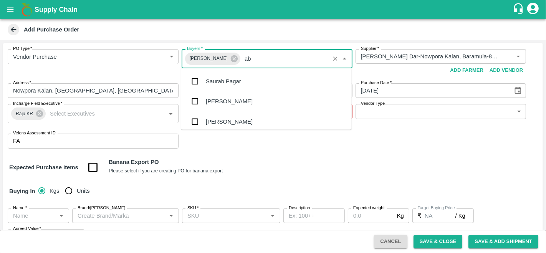
type input "abu"
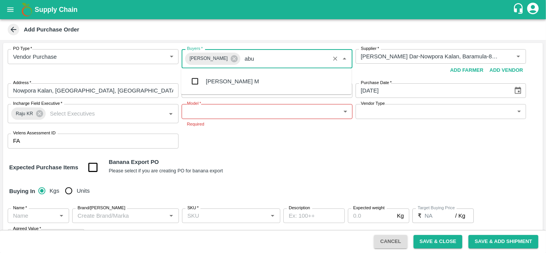
click at [250, 81] on div "[PERSON_NAME] M" at bounding box center [266, 81] width 171 height 20
click at [217, 112] on body "Supply Chain Add Purchase Order PO Type   * Vendor Purchase 2 PO Type Buyers   …" at bounding box center [273, 126] width 546 height 253
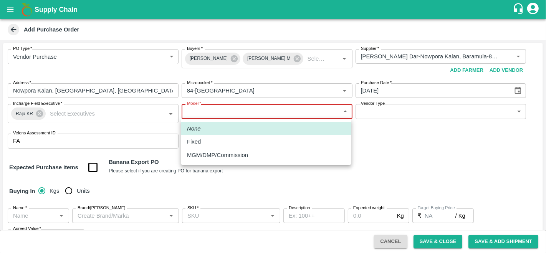
click at [216, 154] on p "MGM/DMP/Commission" at bounding box center [217, 155] width 61 height 8
type input "Commision"
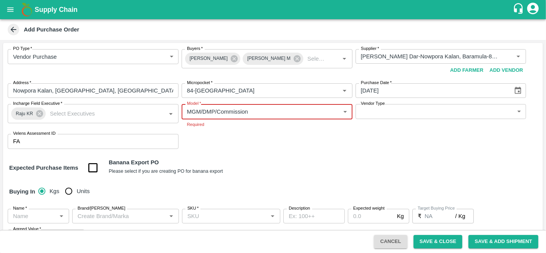
click at [386, 115] on body "Supply Chain Add Purchase Order PO Type   * Vendor Purchase 2 PO Type Buyers   …" at bounding box center [273, 126] width 546 height 253
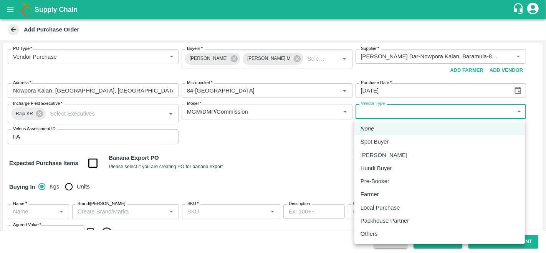
click at [380, 209] on p "Local Purchase" at bounding box center [380, 208] width 39 height 8
type input "LOCAL_PURCHASE"
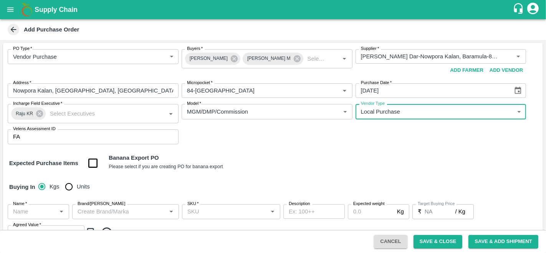
click at [67, 187] on input "Units" at bounding box center [68, 186] width 15 height 15
radio input "true"
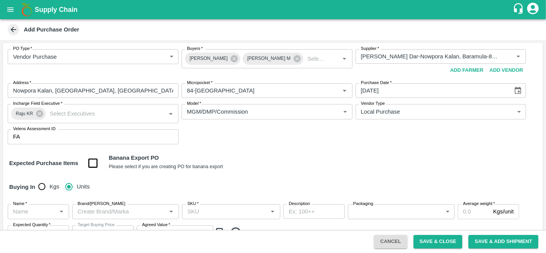
scroll to position [68, 0]
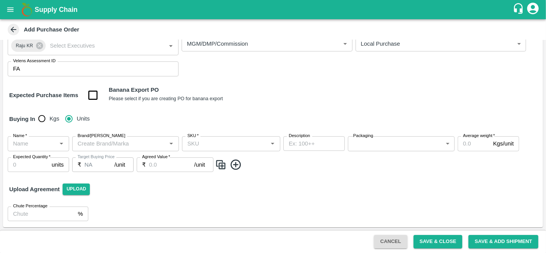
click at [36, 146] on input "Name   *" at bounding box center [32, 144] width 44 height 10
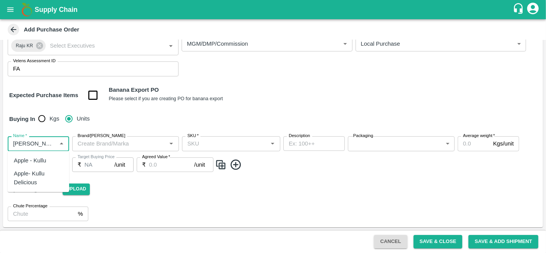
click at [43, 174] on div "Apple- Kullu Delicious" at bounding box center [38, 178] width 49 height 17
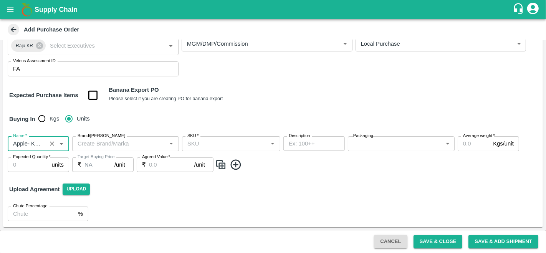
type input "Apple- Kullu Delicious"
click at [119, 144] on input "Brand/Marka" at bounding box center [119, 144] width 89 height 10
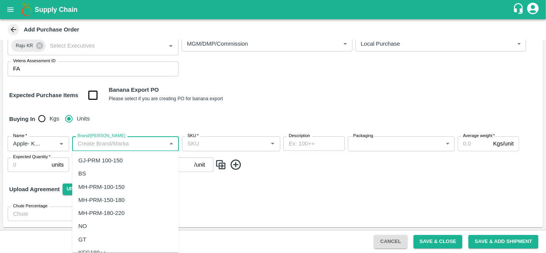
type input "5"
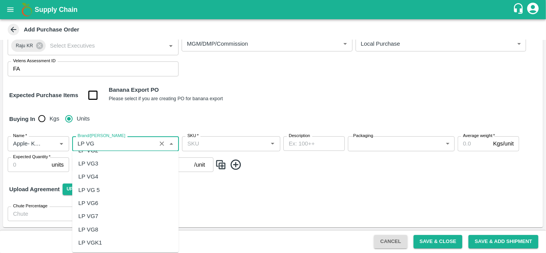
scroll to position [0, 0]
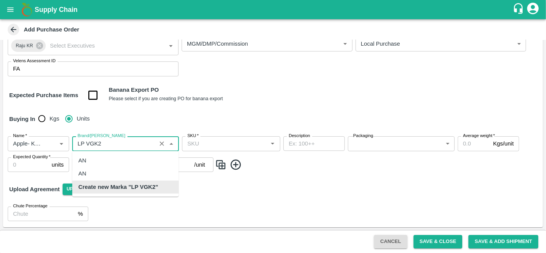
click at [123, 185] on b "Create new Marka "LP VGK2"" at bounding box center [118, 187] width 80 height 8
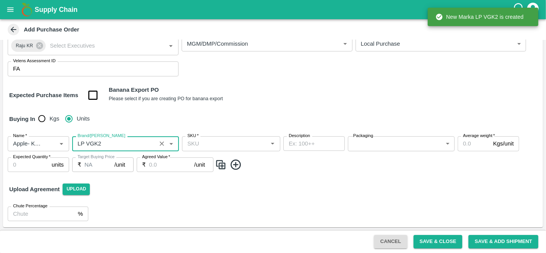
type input "LP VGK2"
click at [222, 148] on input "SKU   *" at bounding box center [224, 144] width 81 height 10
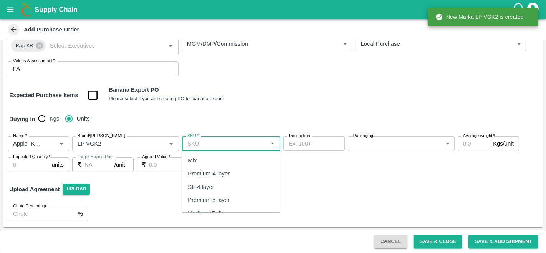
click at [218, 172] on div "Premium-4 layer" at bounding box center [209, 174] width 42 height 8
type input "Premium-4 layer"
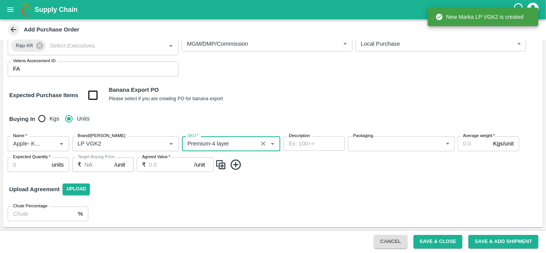
click at [384, 144] on body "Supply Chain Add Purchase Order PO Type   * Vendor Purchase 2 PO Type Buyers   …" at bounding box center [273, 126] width 546 height 253
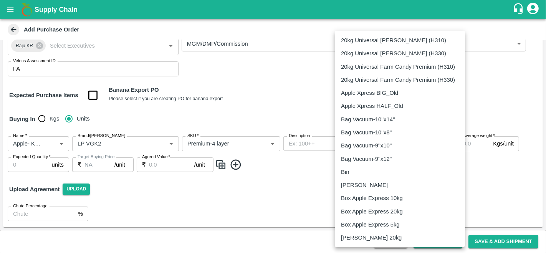
scroll to position [474, 0]
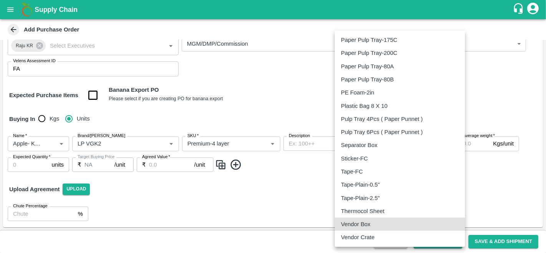
click at [363, 224] on p "Vendor Box" at bounding box center [356, 224] width 30 height 8
type input "276"
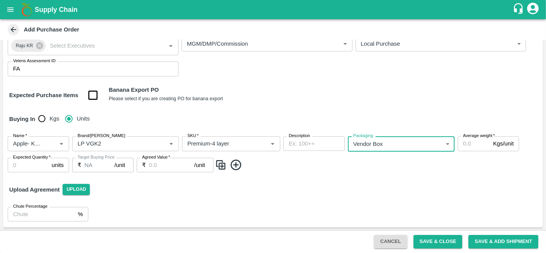
click at [469, 143] on input "Average weight   *" at bounding box center [474, 143] width 32 height 15
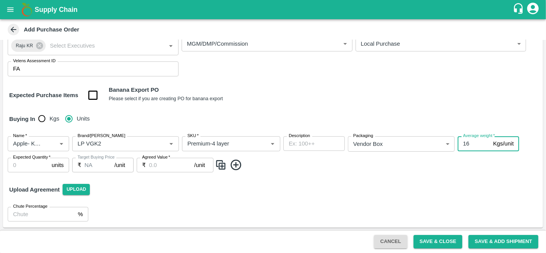
type input "16"
click at [18, 170] on input "Expected Quantity   *" at bounding box center [28, 165] width 41 height 15
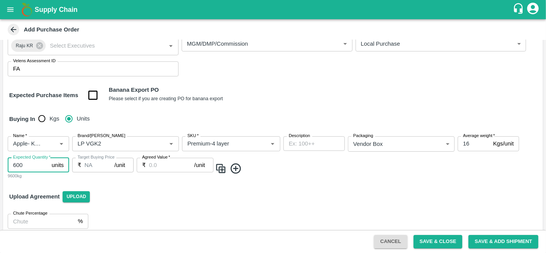
type input "600"
click at [161, 159] on label "Agreed Value   *" at bounding box center [156, 157] width 28 height 6
click at [161, 159] on input "Agreed Value   *" at bounding box center [171, 165] width 45 height 15
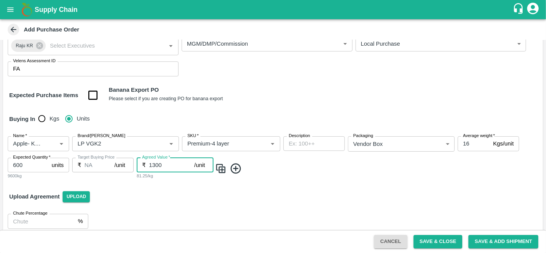
type input "1300"
click at [219, 169] on img at bounding box center [221, 168] width 12 height 13
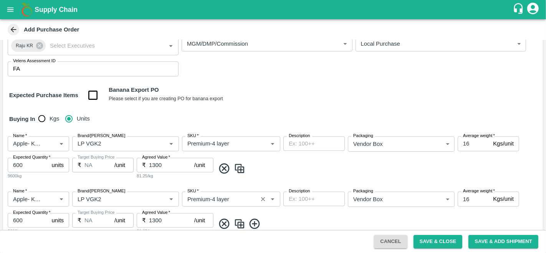
click at [220, 205] on div "SKU   *" at bounding box center [231, 199] width 98 height 15
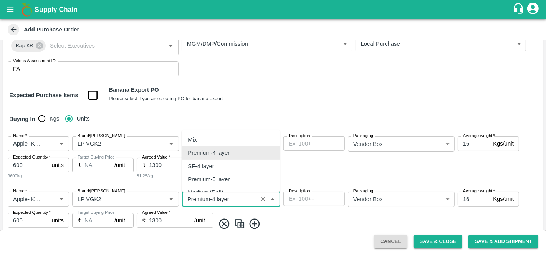
click at [217, 196] on input "SKU   *" at bounding box center [219, 199] width 71 height 10
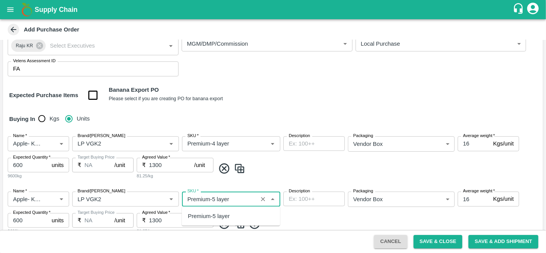
click at [216, 215] on div "Premium-5 layer" at bounding box center [209, 216] width 42 height 8
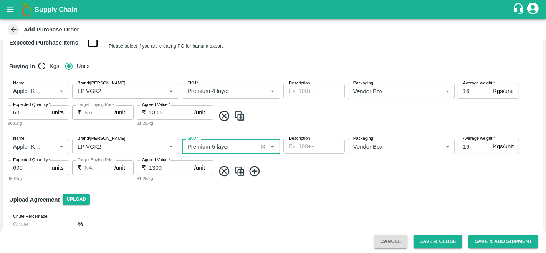
scroll to position [124, 0]
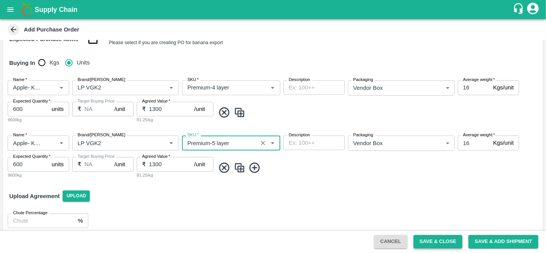
type input "Premium-5 layer"
click at [441, 242] on button "Save & Close" at bounding box center [438, 241] width 49 height 13
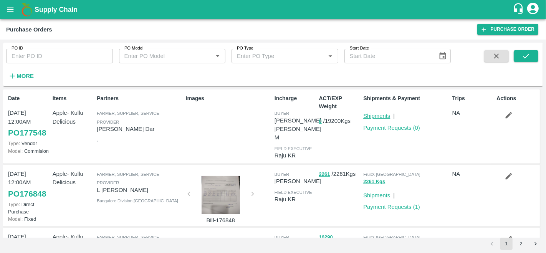
click at [383, 118] on link "Shipments" at bounding box center [376, 116] width 27 height 6
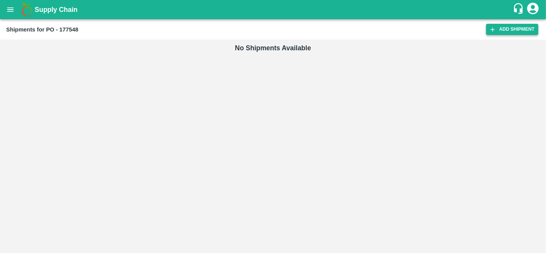
click at [507, 34] on link "Add Shipment" at bounding box center [512, 29] width 52 height 11
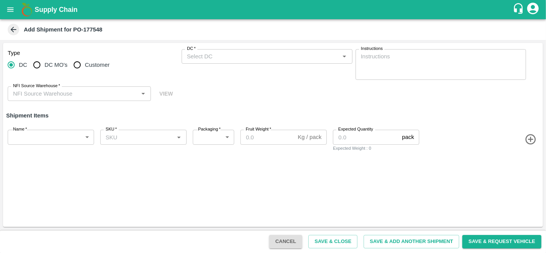
click at [53, 68] on span "DC MO's" at bounding box center [56, 65] width 23 height 8
click at [45, 68] on input "DC MO's" at bounding box center [36, 64] width 15 height 15
radio input "true"
click at [223, 60] on input "DC (Material Orders)   *" at bounding box center [261, 56] width 154 height 10
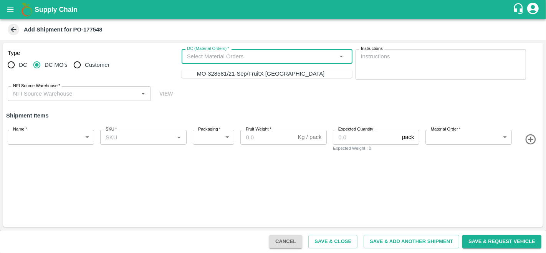
click at [220, 75] on div "MO-328581/21-Sep/FruitX [GEOGRAPHIC_DATA]" at bounding box center [261, 74] width 128 height 8
type input "MO-328581/21-Sep/FruitX [GEOGRAPHIC_DATA]"
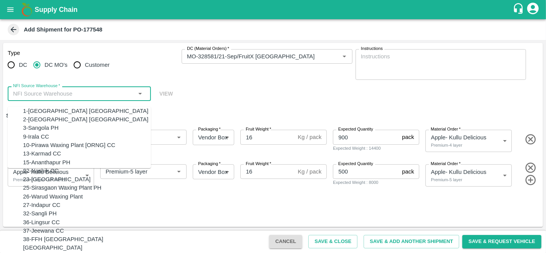
click at [66, 95] on input "NFI Source Warehouse   *" at bounding box center [73, 94] width 126 height 10
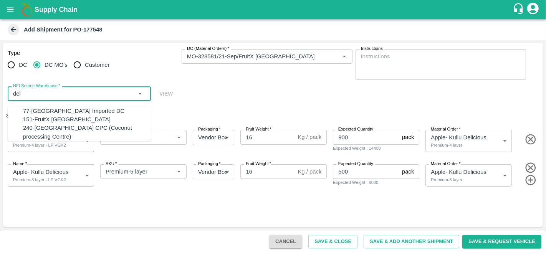
click at [50, 123] on div "151-FruitX [GEOGRAPHIC_DATA]" at bounding box center [67, 119] width 88 height 8
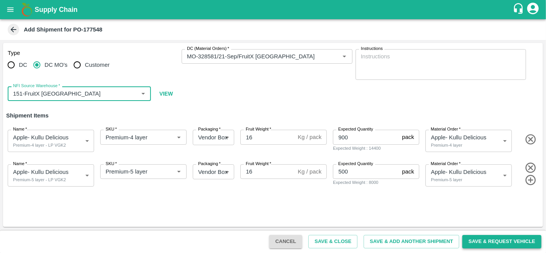
type input "151-FruitX [GEOGRAPHIC_DATA]"
click at [479, 243] on button "Save & Request Vehicle" at bounding box center [501, 241] width 79 height 13
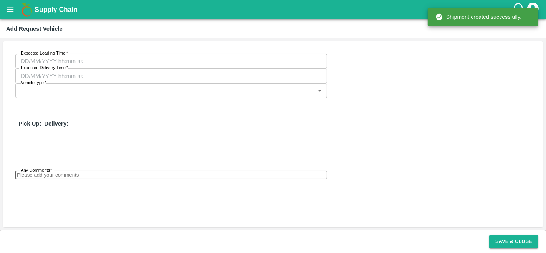
type input "[DATE] 03:06 PM"
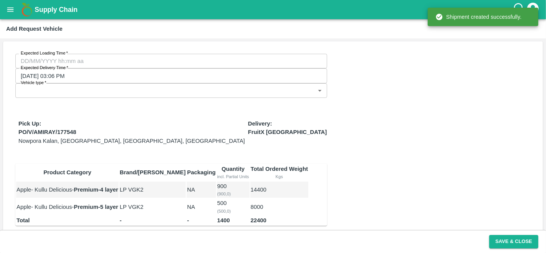
type input "DD/MM/YYYY hh:mm aa"
click at [67, 61] on input "DD/MM/YYYY hh:mm aa" at bounding box center [168, 61] width 307 height 15
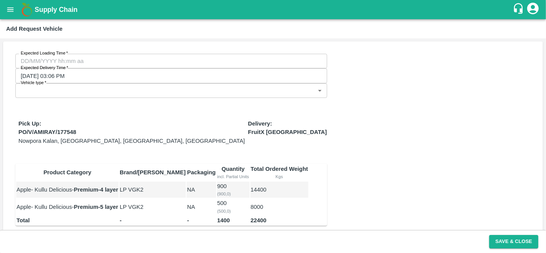
type input "[DATE] 12:00 AM"
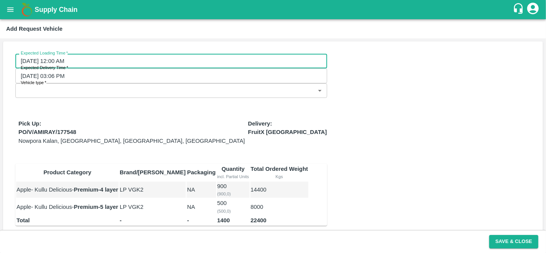
click at [280, 64] on body "Supply Chain Add Request Vehicle Expected Loading Time   * [DATE] 12:00 AM Expe…" at bounding box center [273, 126] width 546 height 253
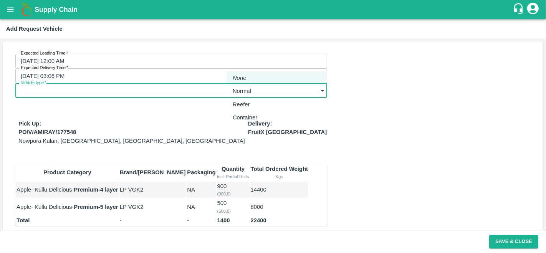
click at [255, 91] on div "Normal" at bounding box center [244, 91] width 22 height 8
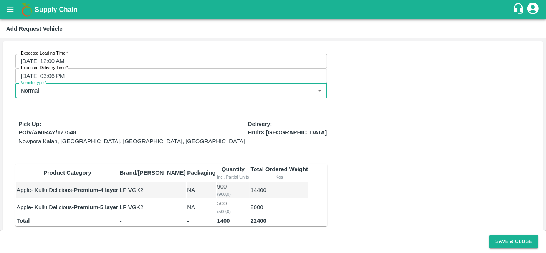
type input "1"
click at [382, 123] on div "Expected Loading Time   * [DATE] 12:00 AM Expected Loading Time Expected Delive…" at bounding box center [273, 162] width 540 height 242
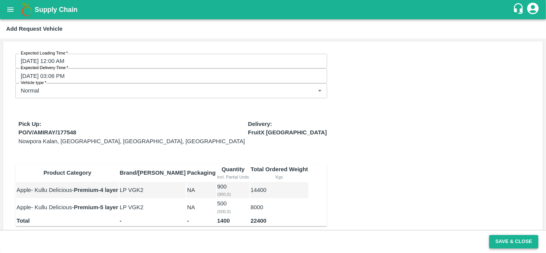
click at [518, 243] on button "Save & Close" at bounding box center [513, 241] width 49 height 13
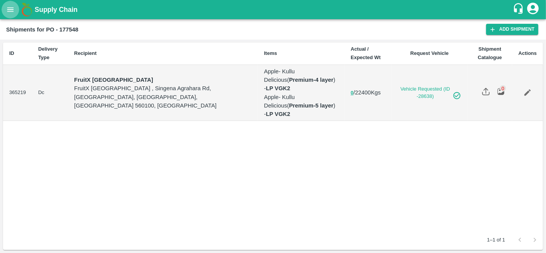
click at [17, 11] on button "open drawer" at bounding box center [11, 10] width 18 height 18
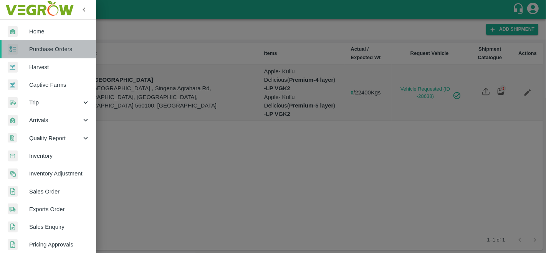
click at [51, 47] on span "Purchase Orders" at bounding box center [59, 49] width 61 height 8
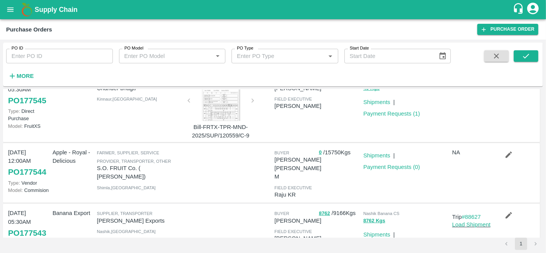
scroll to position [284, 0]
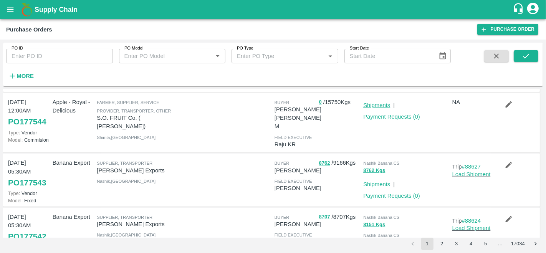
click at [378, 108] on link "Shipments" at bounding box center [376, 105] width 27 height 6
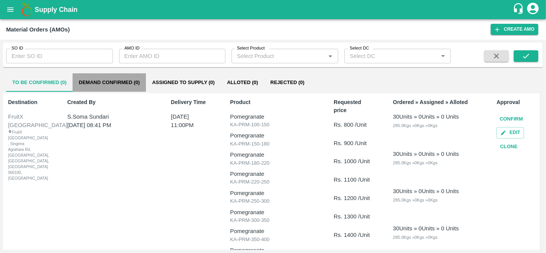
click at [114, 83] on button "Demand Confirmed (0)" at bounding box center [109, 82] width 73 height 18
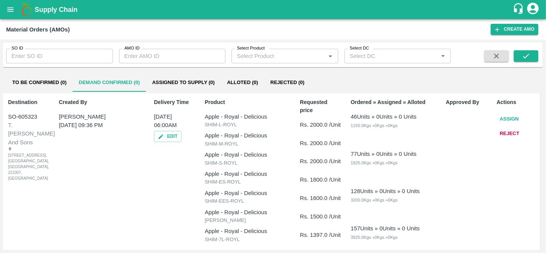
click at [507, 118] on button "Assign" at bounding box center [509, 119] width 25 height 13
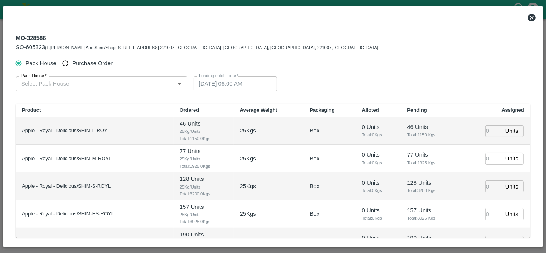
type input "[DATE] 06:00 AM"
click at [77, 64] on span "Purchase Order" at bounding box center [92, 63] width 40 height 8
click at [73, 64] on input "Purchase Order" at bounding box center [65, 63] width 14 height 14
radio input "true"
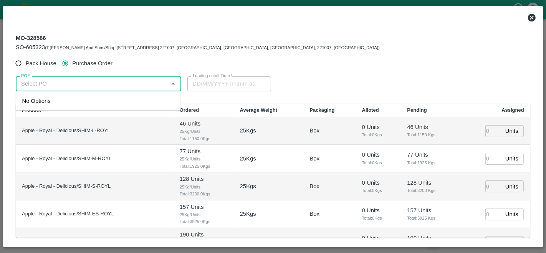
click at [79, 83] on input "PO   *" at bounding box center [92, 84] width 148 height 10
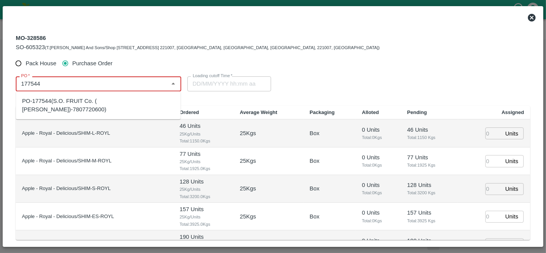
click at [56, 101] on div "PO-177544(S.O. FRUIT Co. ( Sardevan Singh)-7807720600)" at bounding box center [98, 105] width 152 height 17
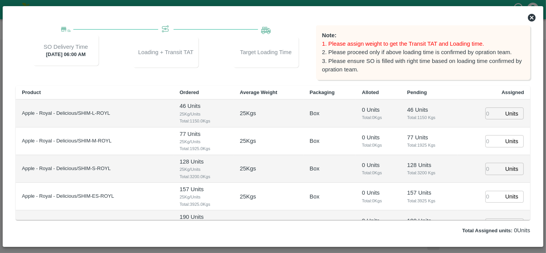
scroll to position [89, 0]
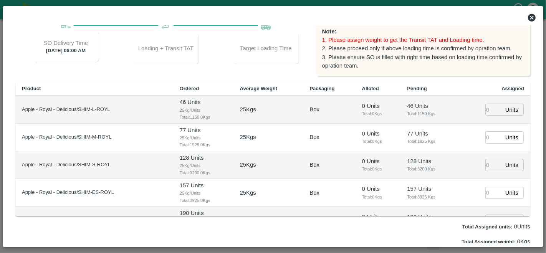
type input "PO-177544(S.O. FRUIT Co. ( Sardevan Singh)-7807720600)"
click at [490, 109] on input "number" at bounding box center [494, 110] width 17 height 12
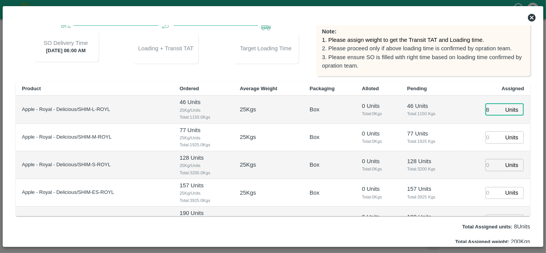
type input "89"
type input "[DATE] 08:38 AM"
type input "89"
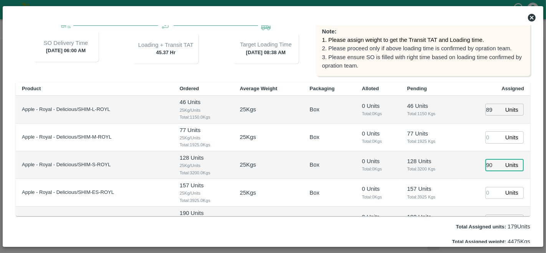
type input "90"
click at [487, 139] on input "number" at bounding box center [494, 137] width 17 height 12
type input "90"
type input "70"
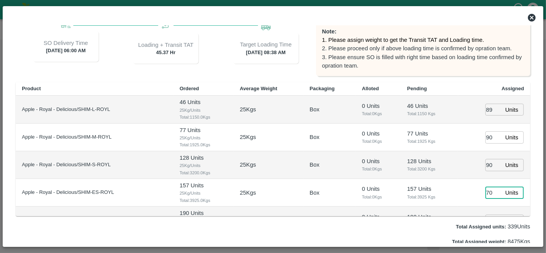
scroll to position [10, 0]
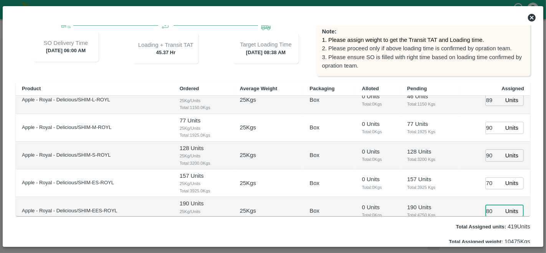
type input "80"
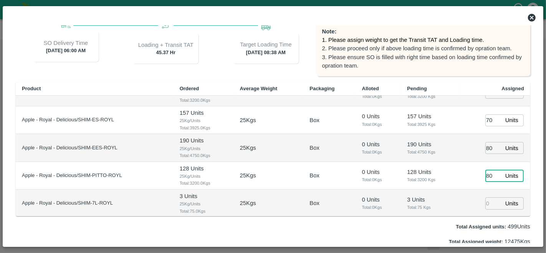
type input "80"
type input "90"
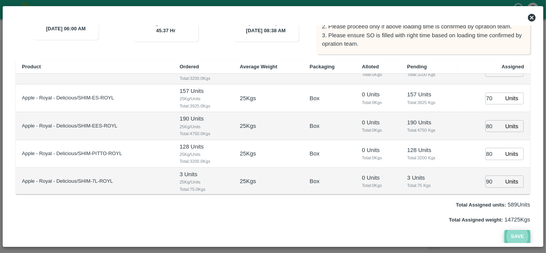
click at [516, 234] on button "Save" at bounding box center [517, 236] width 25 height 13
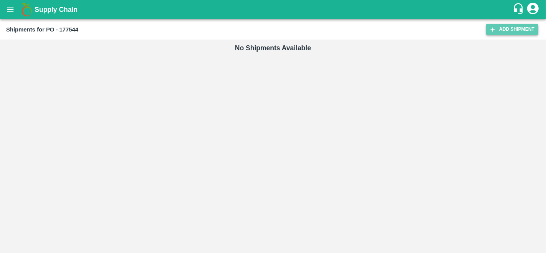
click at [506, 30] on link "Add Shipment" at bounding box center [512, 29] width 52 height 11
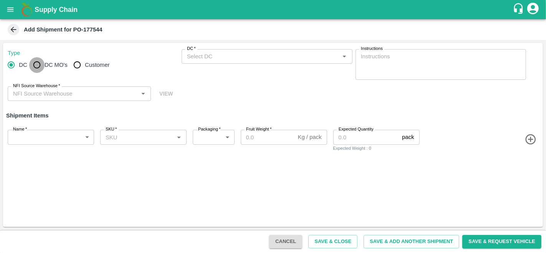
click at [40, 64] on input "DC MO's" at bounding box center [36, 64] width 15 height 15
radio input "true"
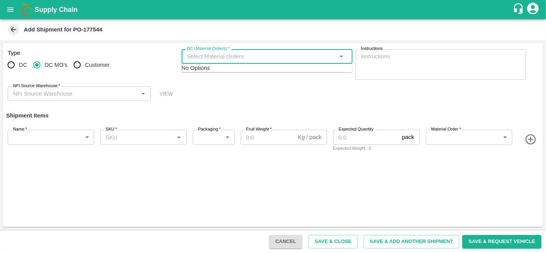
click at [248, 59] on input "DC (Material Orders)   *" at bounding box center [261, 56] width 154 height 10
click at [79, 66] on input "Customer" at bounding box center [77, 64] width 15 height 15
radio input "true"
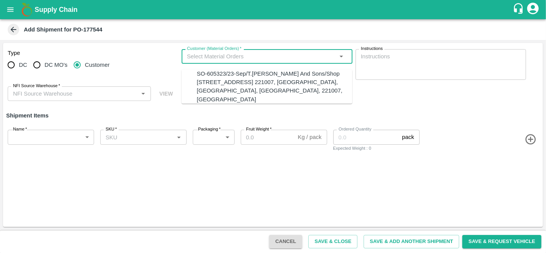
click at [226, 56] on input "Customer (Material Orders)   *" at bounding box center [261, 56] width 154 height 10
click at [230, 70] on div "SO-605323/23-Sep/T.[PERSON_NAME] And Sons/Shop [STREET_ADDRESS] 221007, [GEOGRA…" at bounding box center [275, 87] width 156 height 34
type input "SO-605323/23-Sep/T.[PERSON_NAME] And Sons/Shop [STREET_ADDRESS] 221007, [GEOGRA…"
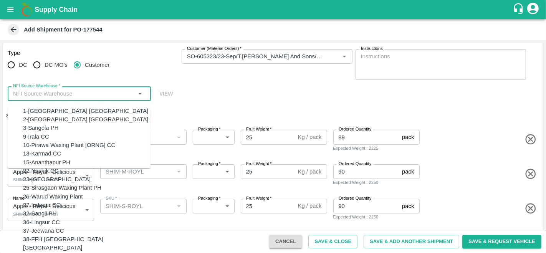
click at [21, 97] on input "NFI Source Warehouse   *" at bounding box center [73, 94] width 126 height 10
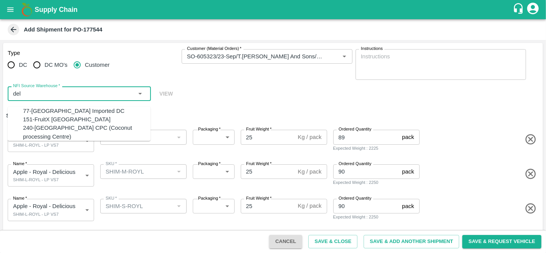
click at [37, 121] on div "151-FruitX [GEOGRAPHIC_DATA]" at bounding box center [67, 119] width 88 height 8
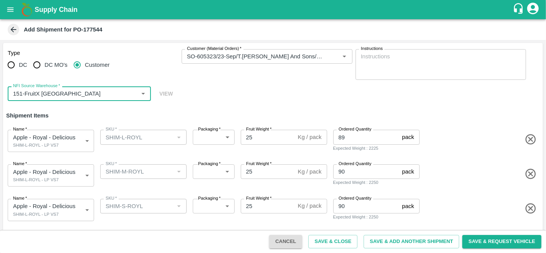
type input "151-FruitX [GEOGRAPHIC_DATA]"
click at [244, 88] on div "Type DC DC MO's Customer Customer (Material Orders)   * Customer (Material Orde…" at bounding box center [273, 75] width 540 height 65
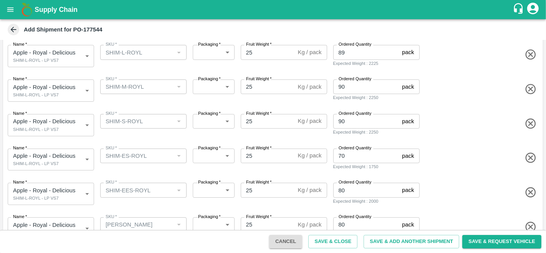
scroll to position [138, 0]
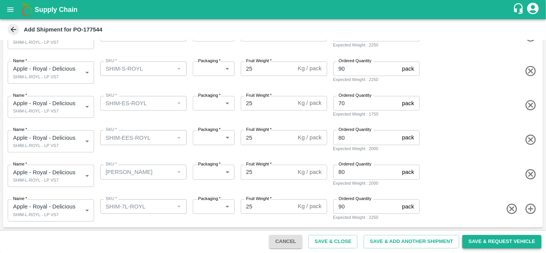
click at [523, 239] on button "Save & Request Vehicle" at bounding box center [501, 241] width 79 height 13
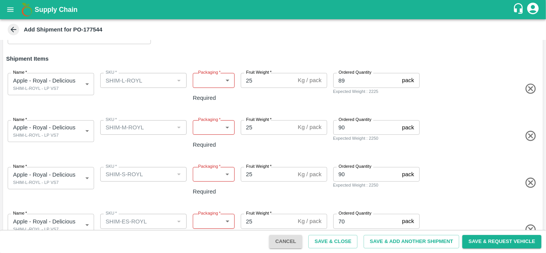
scroll to position [56, 0]
click at [207, 75] on label "Packaging   *" at bounding box center [209, 73] width 23 height 6
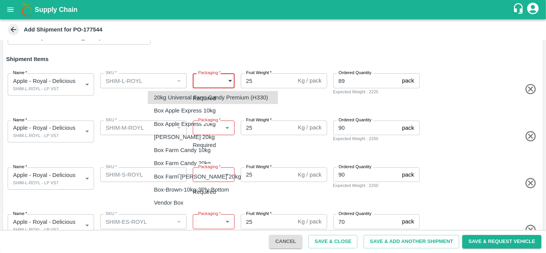
click at [208, 81] on body "Supply Chain Add Shipment for PO-177544 Type DC DC MO's Customer Customer (Mate…" at bounding box center [273, 126] width 546 height 253
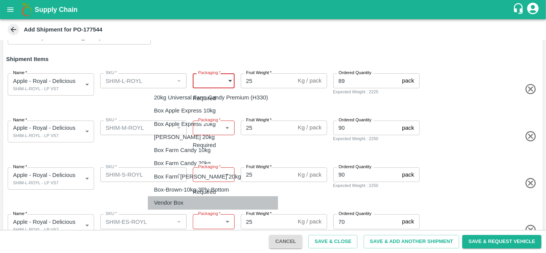
click at [176, 201] on p "Vendor Box" at bounding box center [169, 203] width 30 height 8
type input "276"
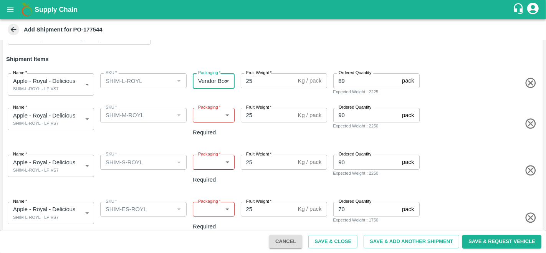
click at [46, 122] on body "Supply Chain Add Shipment for PO-177544 Type DC DC MO's Customer Customer (Mate…" at bounding box center [273, 126] width 546 height 253
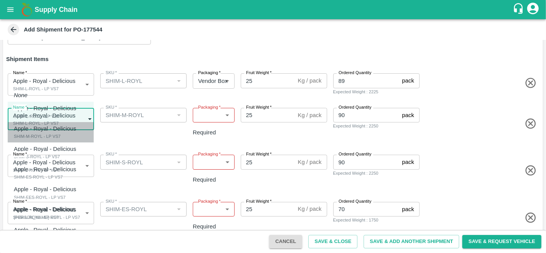
click at [36, 127] on p "Apple - Royal - Delicious" at bounding box center [45, 128] width 63 height 8
type input "2064449"
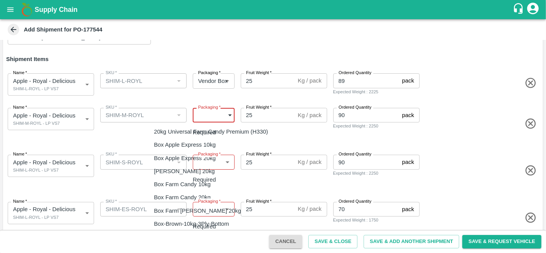
click at [200, 121] on body "Supply Chain Add Shipment for PO-177544 Type DC DC MO's Customer Customer (Mate…" at bounding box center [273, 126] width 546 height 253
click at [166, 235] on p "Vendor Box" at bounding box center [169, 237] width 30 height 8
type input "276"
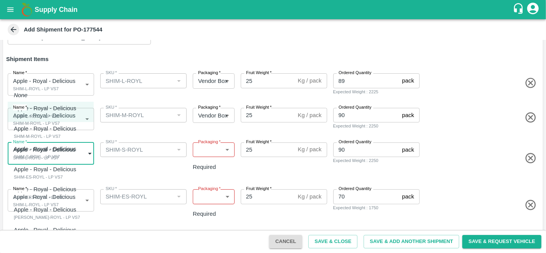
click at [38, 152] on body "Supply Chain Add Shipment for PO-177544 Type DC DC MO's Customer Customer (Mate…" at bounding box center [273, 126] width 546 height 253
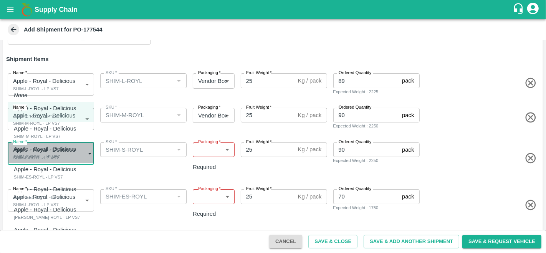
click at [51, 162] on li "Apple - Royal - Delicious SHIM-S-ROYL - LP VS7" at bounding box center [51, 153] width 86 height 20
type input "2064450"
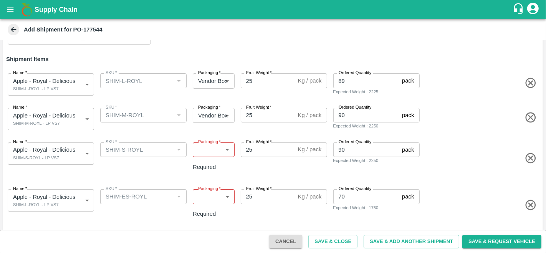
click at [219, 144] on label "Packaging   *" at bounding box center [209, 142] width 23 height 6
drag, startPoint x: 209, startPoint y: 157, endPoint x: 207, endPoint y: 150, distance: 7.5
click at [207, 150] on div "Packaging   * ​ Packaging Required" at bounding box center [214, 160] width 42 height 35
click at [207, 150] on body "Supply Chain Add Shipment for PO-177544 Type DC DC MO's Customer Customer (Mate…" at bounding box center [273, 126] width 546 height 253
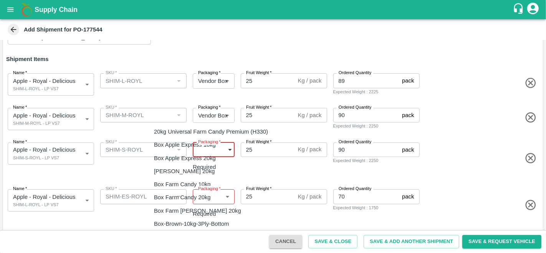
click at [176, 233] on p "Vendor Box" at bounding box center [169, 237] width 30 height 8
type input "276"
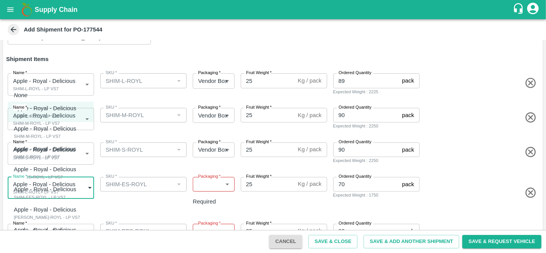
click at [50, 192] on body "Supply Chain Add Shipment for PO-177544 Type DC DC MO's Customer Customer (Mate…" at bounding box center [273, 126] width 546 height 253
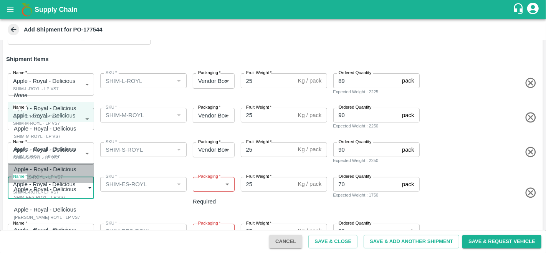
click at [45, 172] on p "Apple - Royal - Delicious" at bounding box center [45, 169] width 63 height 8
type input "2064451"
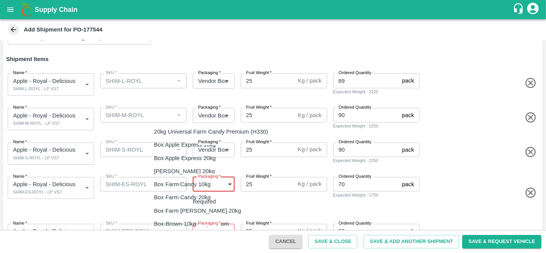
click at [212, 181] on body "Supply Chain Add Shipment for PO-177544 Type DC DC MO's Customer Customer (Mate…" at bounding box center [273, 126] width 546 height 253
click at [181, 240] on p "Vendor Box" at bounding box center [169, 237] width 30 height 8
type input "276"
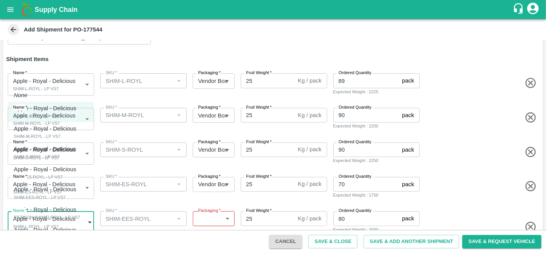
scroll to position [60, 0]
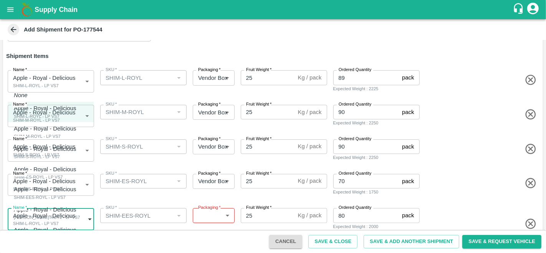
click at [54, 216] on body "Supply Chain Add Shipment for PO-177544 Type DC DC MO's Customer Customer (Mate…" at bounding box center [273, 126] width 546 height 253
click at [49, 195] on div "SHIM-EES-ROYL - LP VS7" at bounding box center [47, 197] width 66 height 7
type input "2064452"
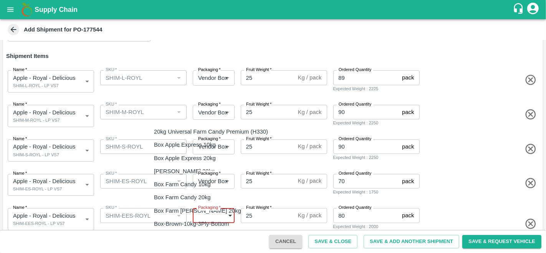
click at [219, 217] on body "Supply Chain Add Shipment for PO-177544 Type DC DC MO's Customer Customer (Mate…" at bounding box center [273, 126] width 546 height 253
click at [177, 240] on p "Vendor Box" at bounding box center [169, 237] width 30 height 8
type input "276"
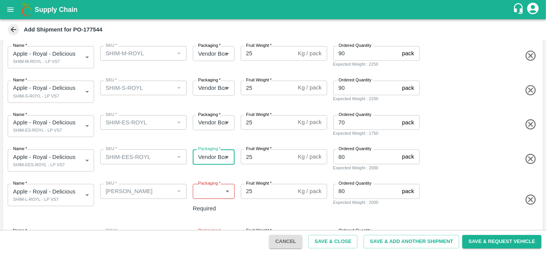
scroll to position [140, 0]
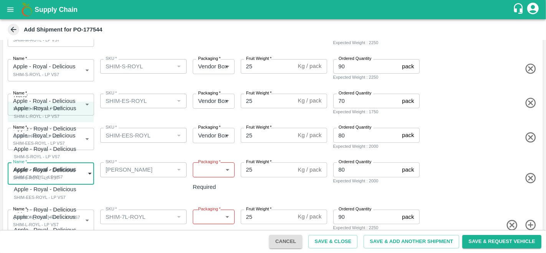
click at [65, 176] on body "Supply Chain Add Shipment for PO-177544 Type DC DC MO's Customer Customer (Mate…" at bounding box center [273, 126] width 546 height 253
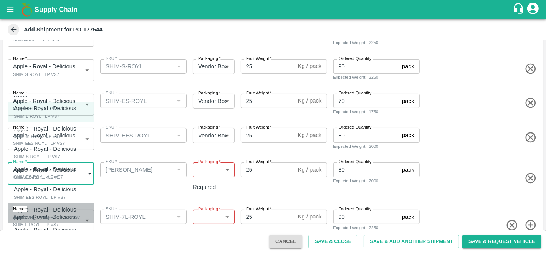
click at [71, 217] on div "Apple - Royal - Delicious SHIM-PITTO-ROYL - LP VS7" at bounding box center [47, 213] width 66 height 16
type input "2064453"
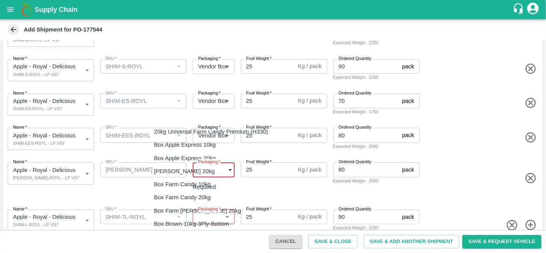
click at [209, 176] on body "Supply Chain Add Shipment for PO-177544 Type DC DC MO's Customer Customer (Mate…" at bounding box center [273, 126] width 546 height 253
click at [187, 233] on div "Vendor Box" at bounding box center [170, 237] width 33 height 8
type input "276"
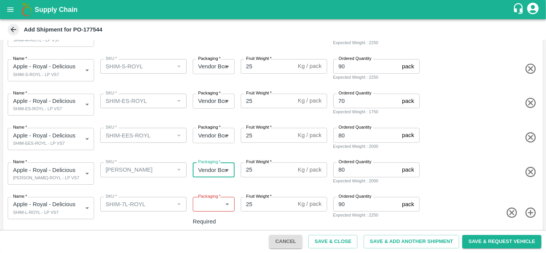
scroll to position [139, 0]
click at [61, 204] on body "Supply Chain Add Shipment for PO-177544 Type DC DC MO's Customer Customer (Mate…" at bounding box center [273, 126] width 546 height 253
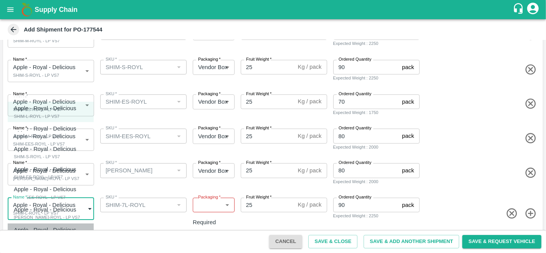
click at [56, 231] on p "Apple - Royal - Delicious" at bounding box center [45, 230] width 63 height 8
type input "2064454"
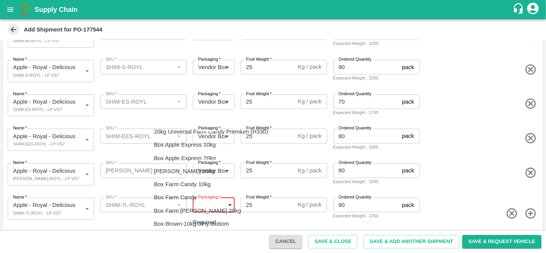
click at [203, 208] on body "Supply Chain Add Shipment for PO-177544 Type DC DC MO's Customer Customer (Mate…" at bounding box center [273, 126] width 546 height 253
click at [185, 239] on div "Vendor Box" at bounding box center [170, 237] width 33 height 8
type input "276"
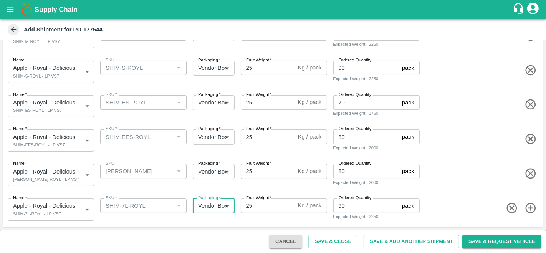
scroll to position [138, 0]
click at [467, 167] on div "Name   * Apple - Royal - Delicious SHIM-PITTO-ROYL - LP VS7 2064453 Name SKU   …" at bounding box center [271, 174] width 543 height 38
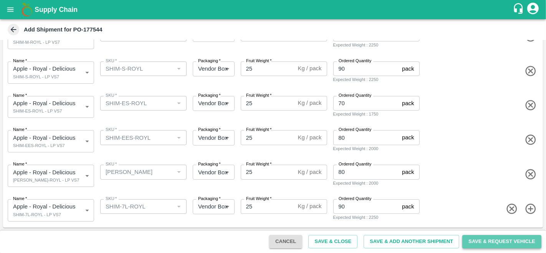
click at [497, 240] on button "Save & Request Vehicle" at bounding box center [501, 241] width 79 height 13
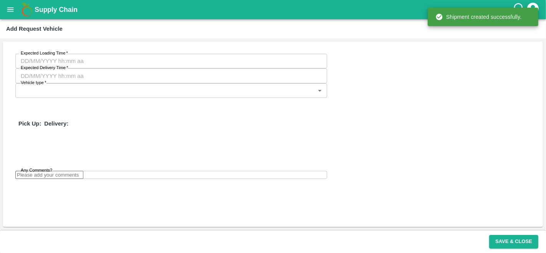
type input "21/09/2025 08:38 AM"
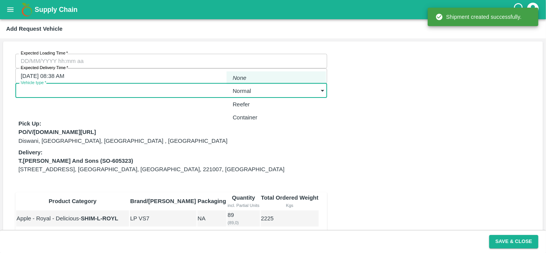
click at [258, 62] on body "Supply Chain Add Request Vehicle Expected Loading Time   * Expected Loading Tim…" at bounding box center [273, 126] width 546 height 253
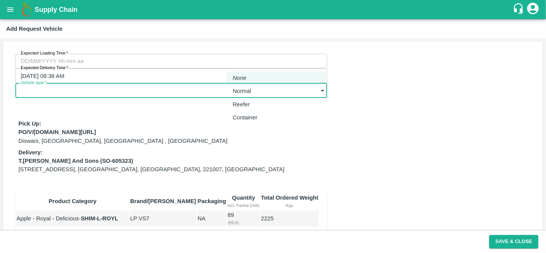
click at [249, 95] on p "Normal" at bounding box center [242, 91] width 18 height 8
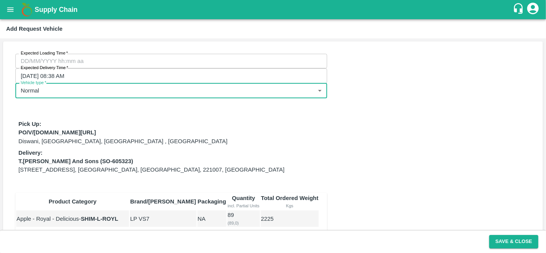
type input "1"
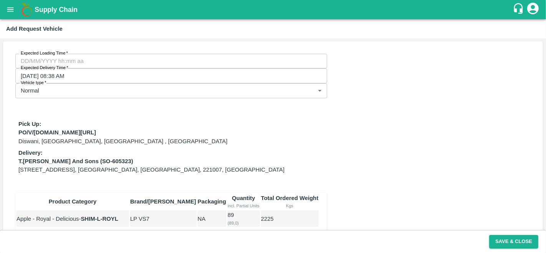
click at [392, 119] on div "Expected Loading Time   * Expected Loading Time Expected Delivery Time   * 21/0…" at bounding box center [273, 219] width 540 height 357
type input "DD/MM/YYYY hh:mm aa"
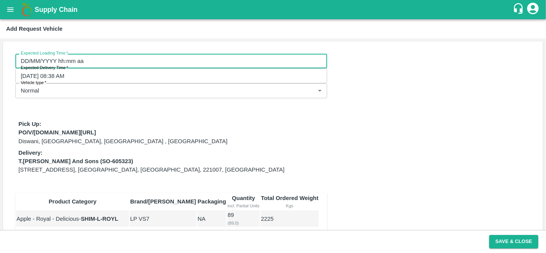
click at [70, 63] on input "DD/MM/YYYY hh:mm aa" at bounding box center [168, 61] width 307 height 15
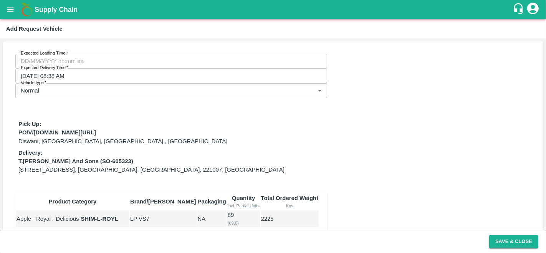
type input "19/09/2025 12:00 AM"
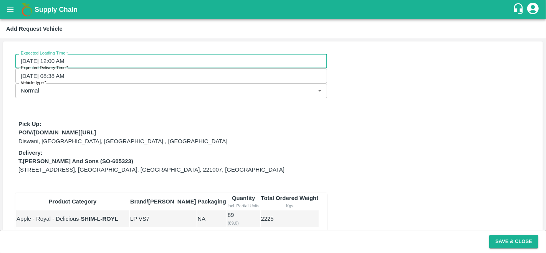
scroll to position [68, 0]
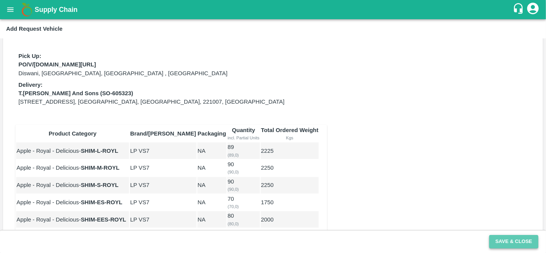
click at [523, 242] on button "Save & Close" at bounding box center [513, 241] width 49 height 13
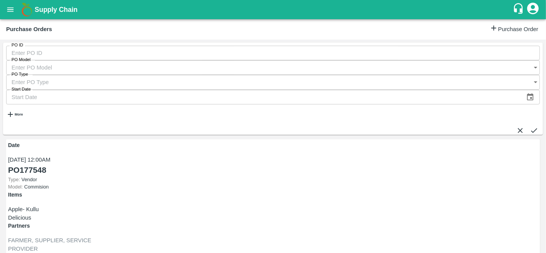
scroll to position [253, 0]
